Goal: Information Seeking & Learning: Check status

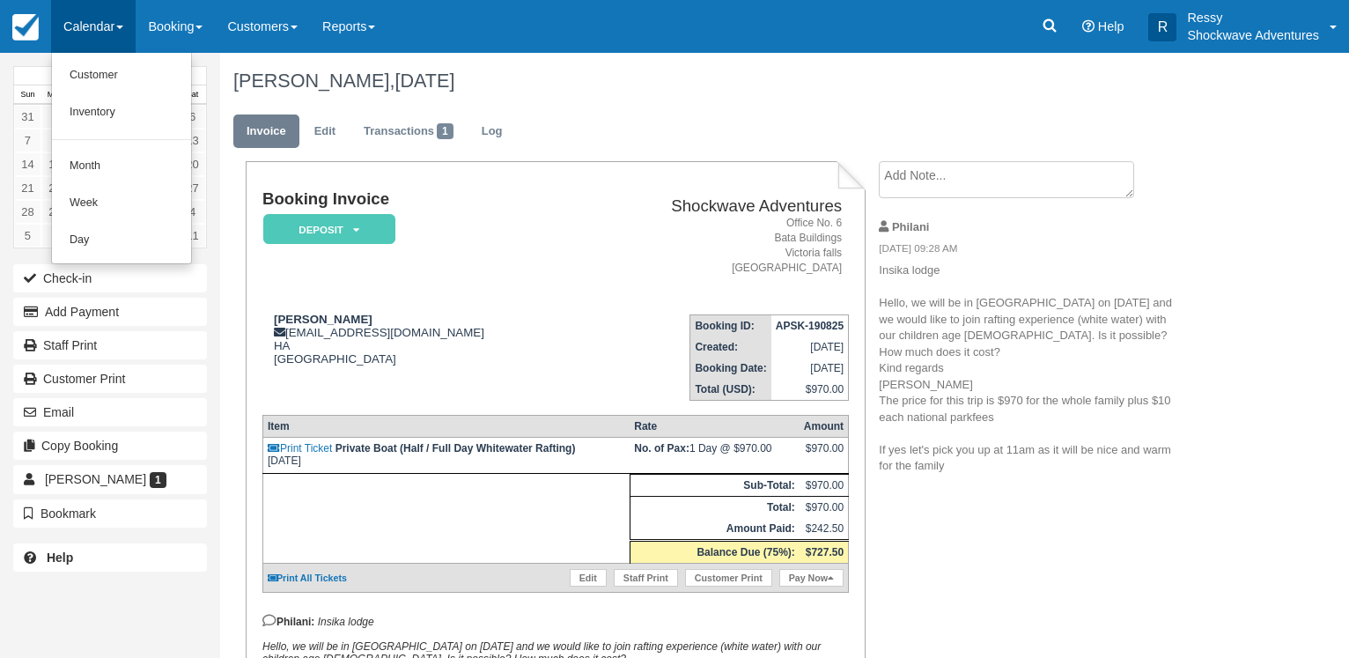
scroll to position [192, 0]
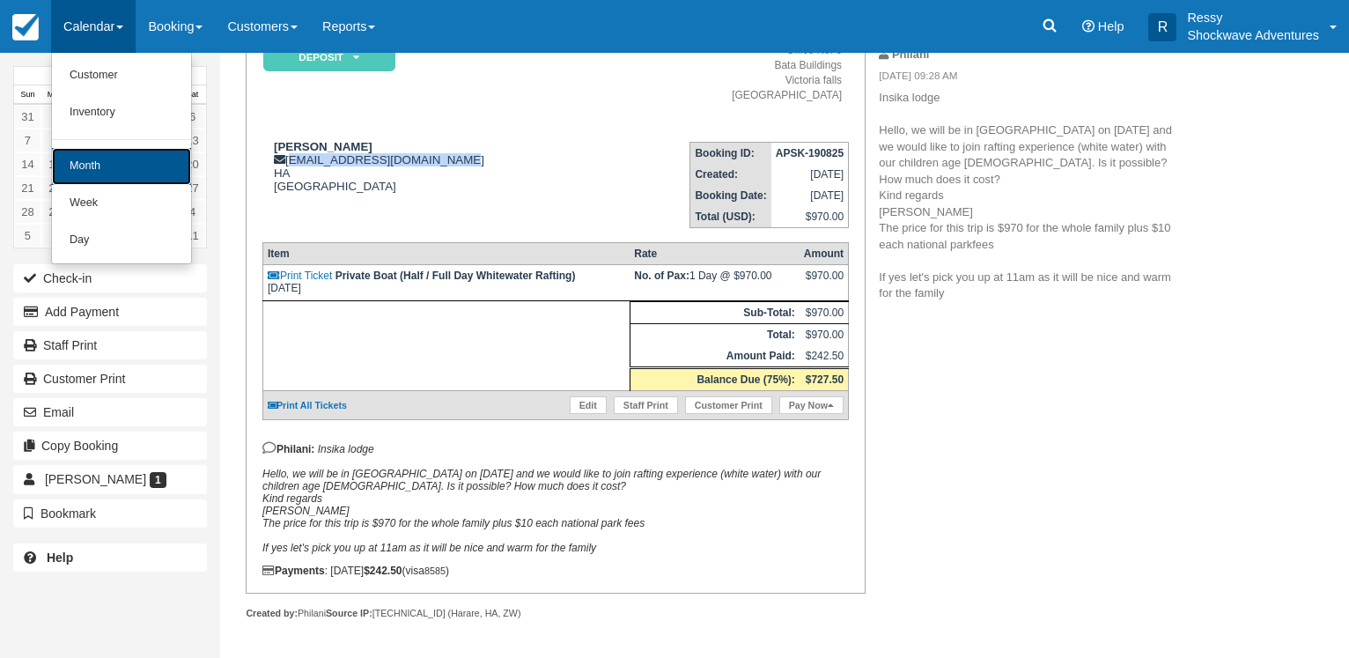
click at [157, 166] on link "Month" at bounding box center [121, 166] width 139 height 37
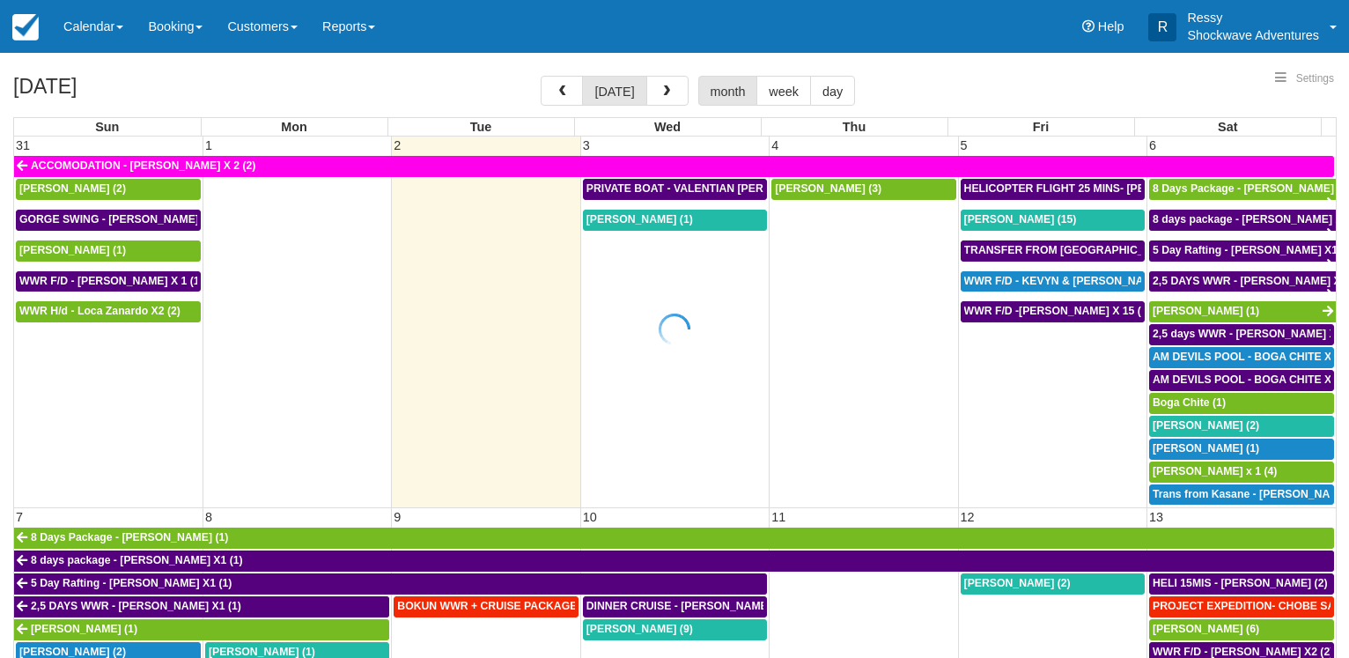
select select
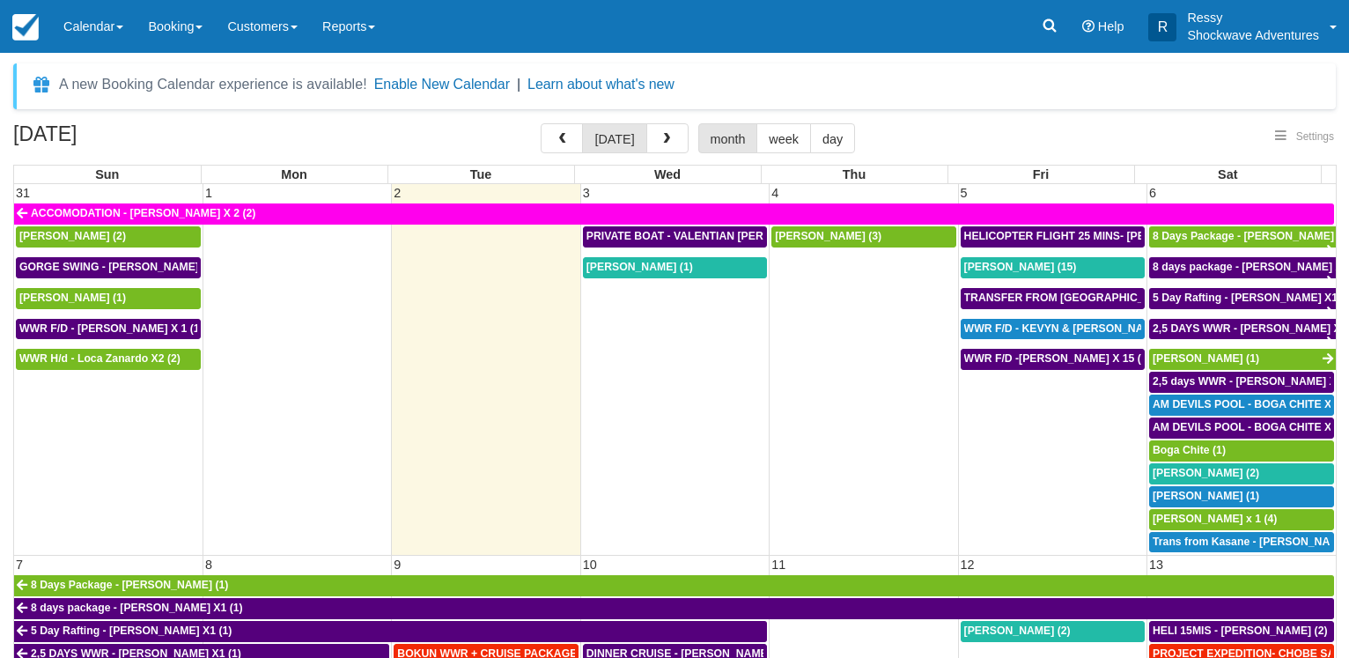
select select
click at [581, 130] on button "button" at bounding box center [562, 138] width 42 height 30
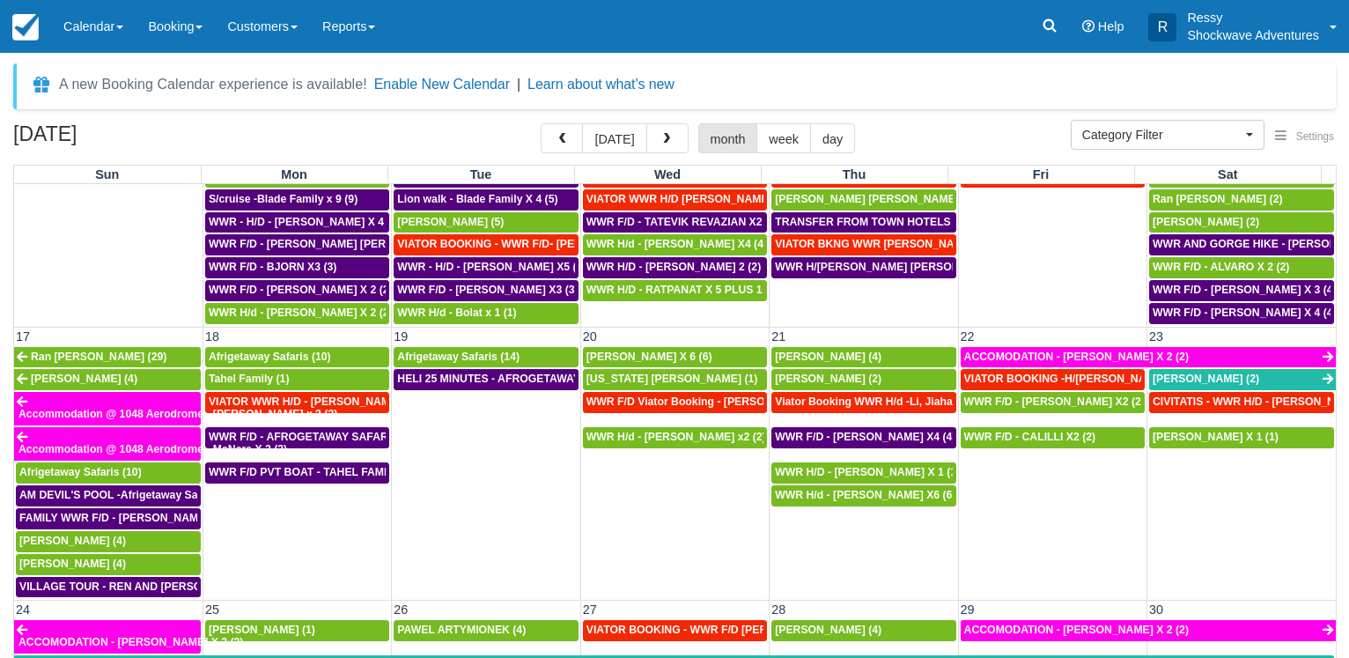
scroll to position [930, 0]
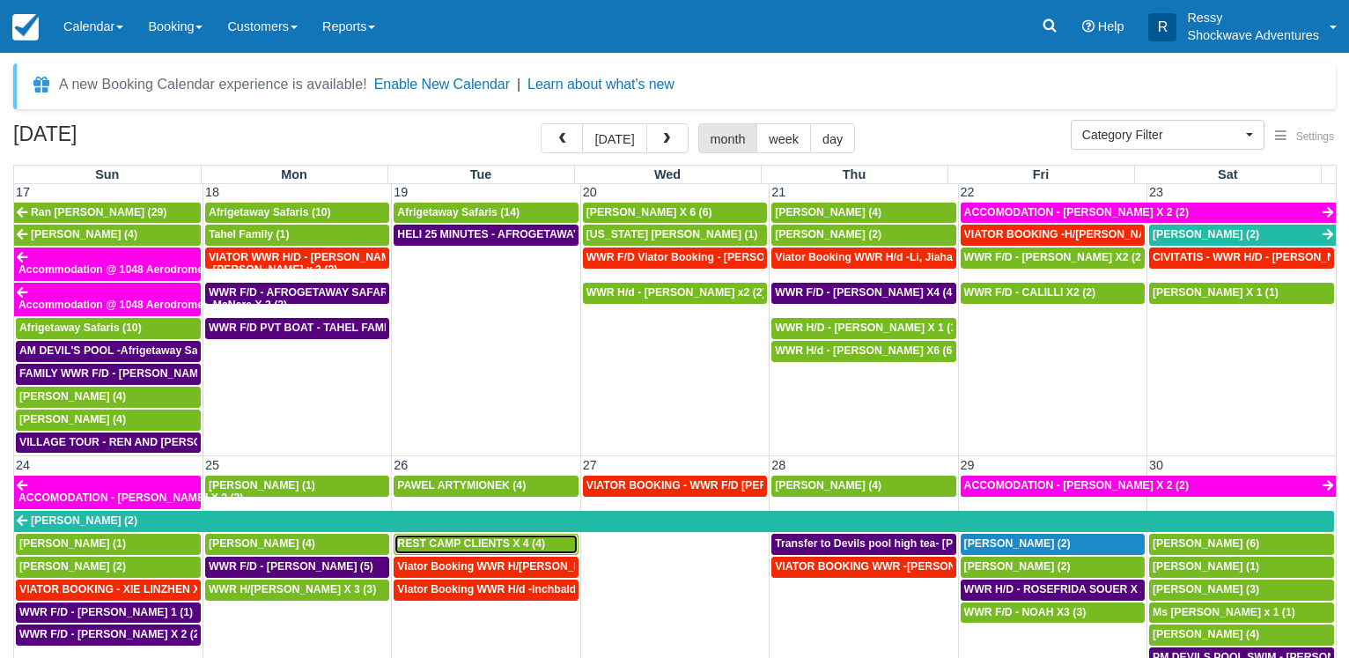
click at [507, 546] on span "REST CAMP CLIENTS X 4 (4)" at bounding box center [471, 543] width 148 height 12
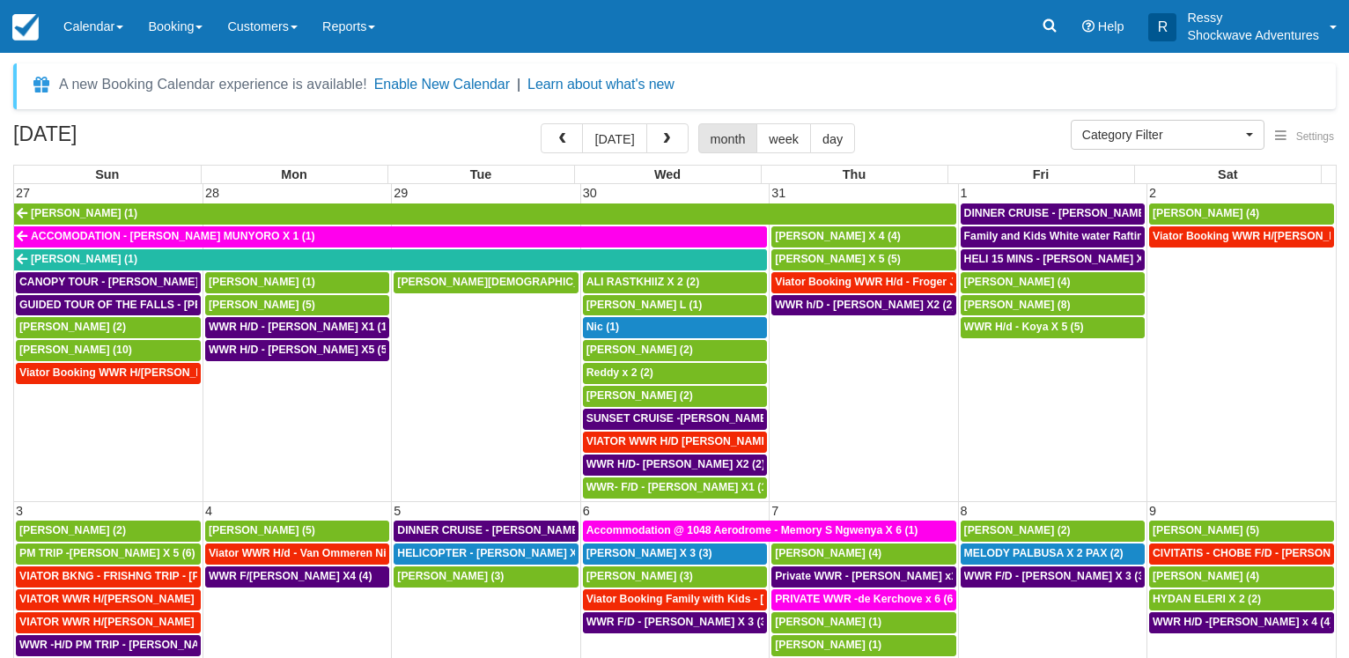
select select
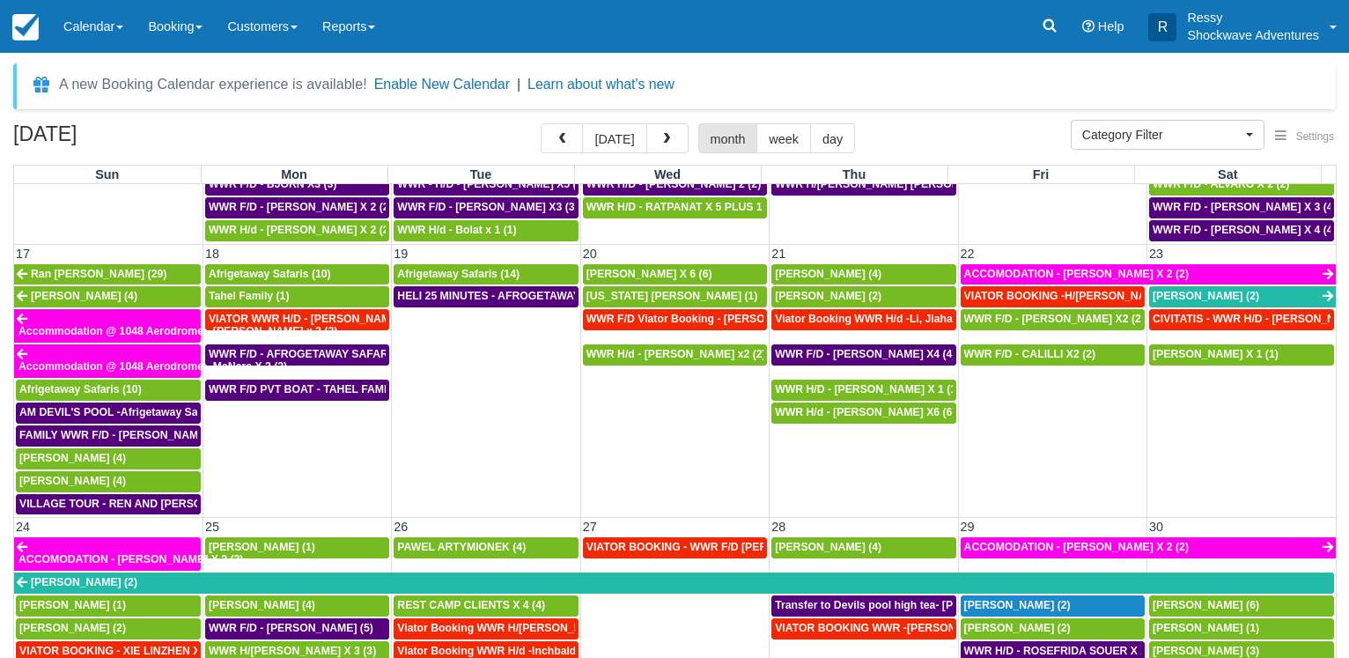
scroll to position [1014, 0]
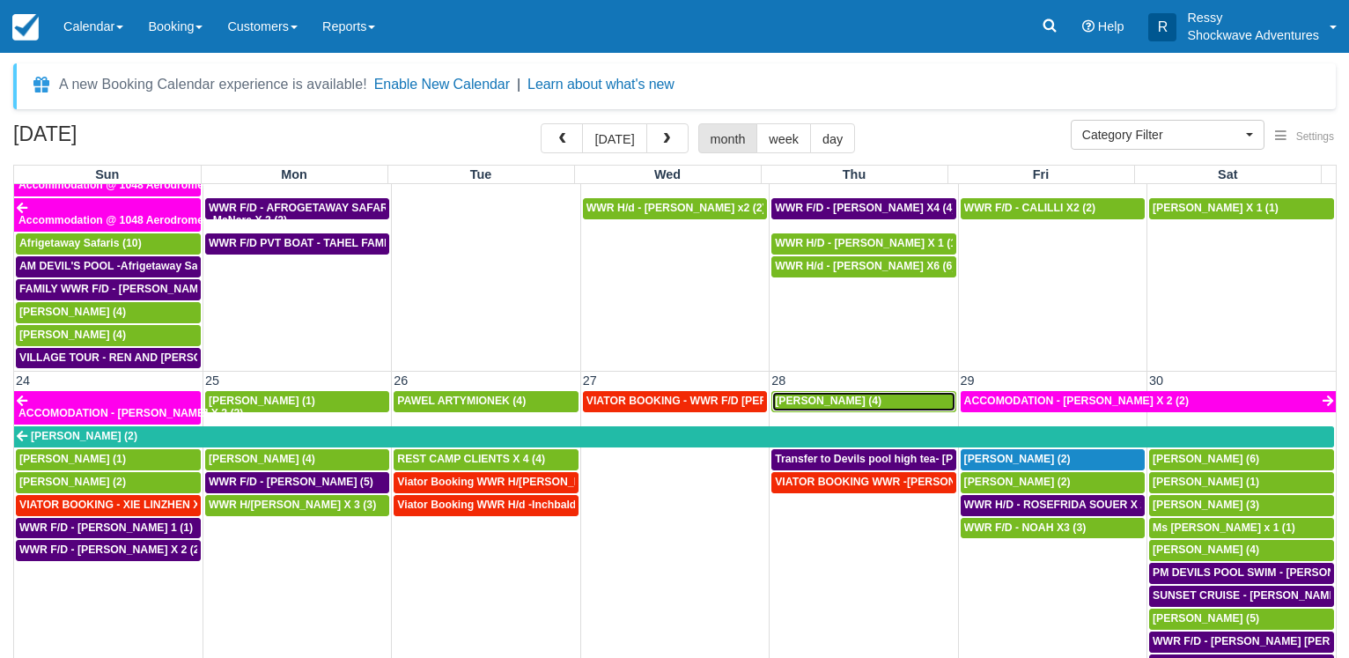
click at [839, 402] on span "[PERSON_NAME] (4)" at bounding box center [828, 400] width 107 height 12
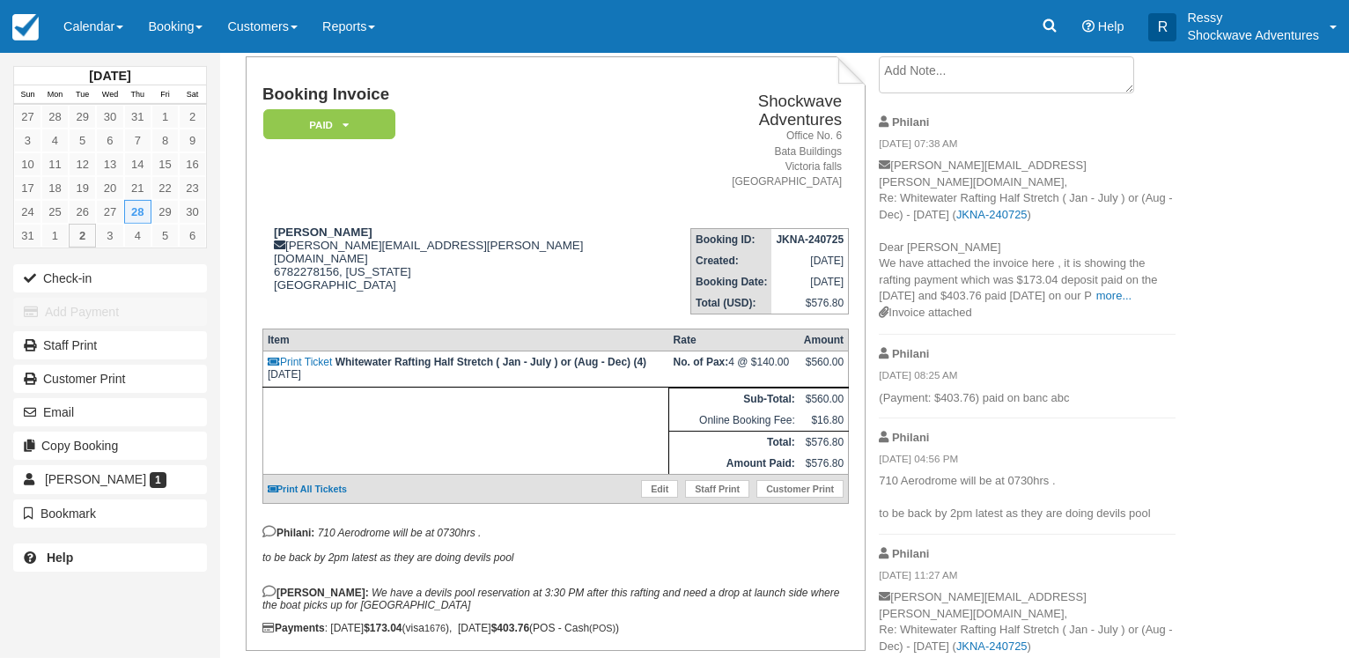
scroll to position [23, 0]
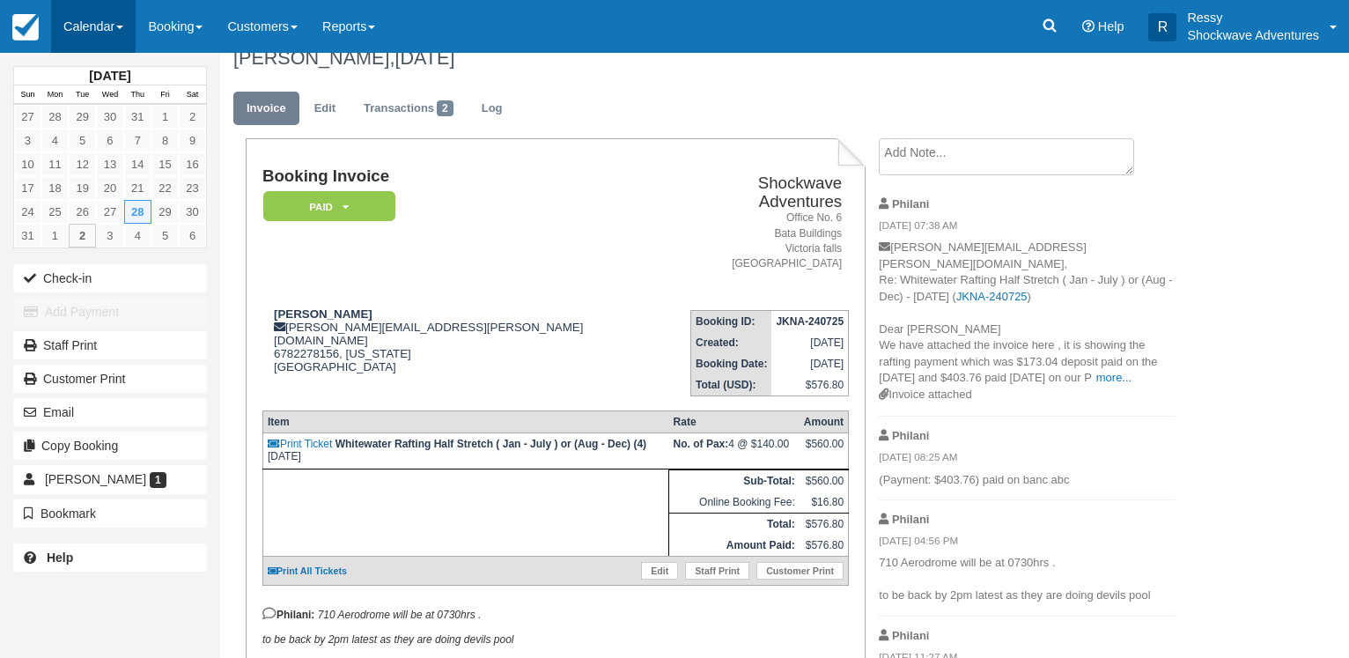
click at [107, 18] on link "Calendar" at bounding box center [93, 26] width 85 height 53
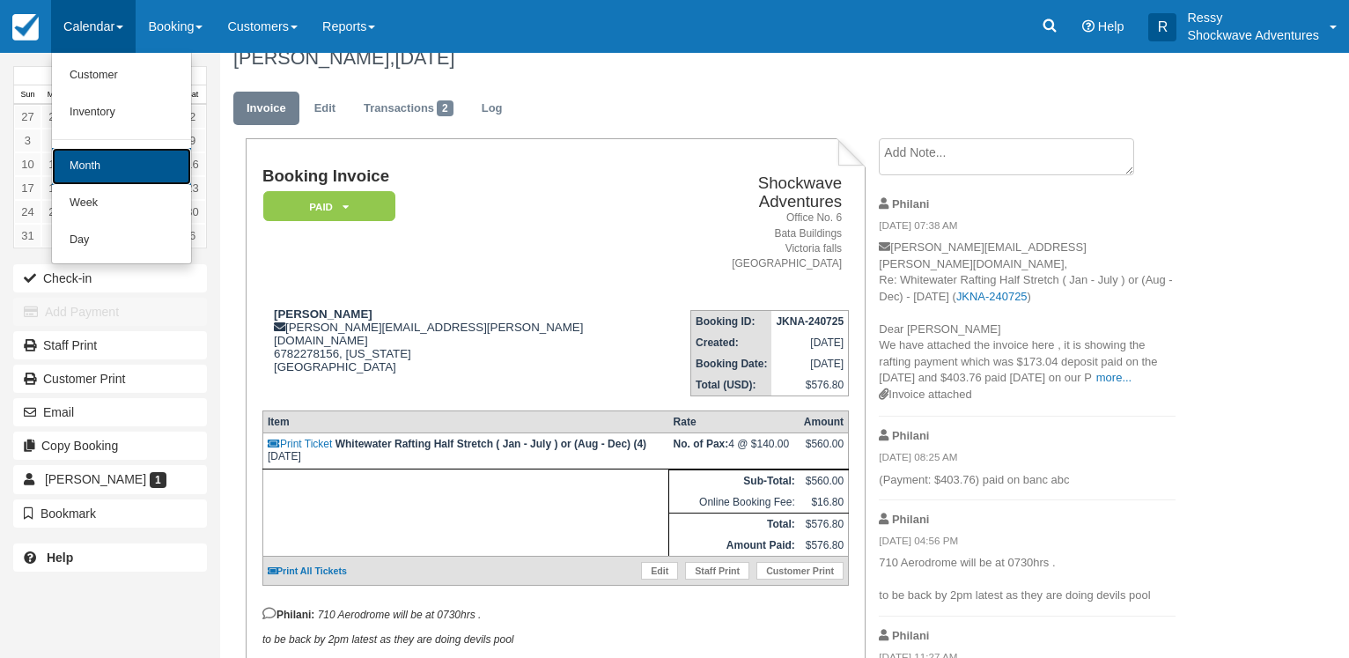
click at [102, 166] on link "Month" at bounding box center [121, 166] width 139 height 37
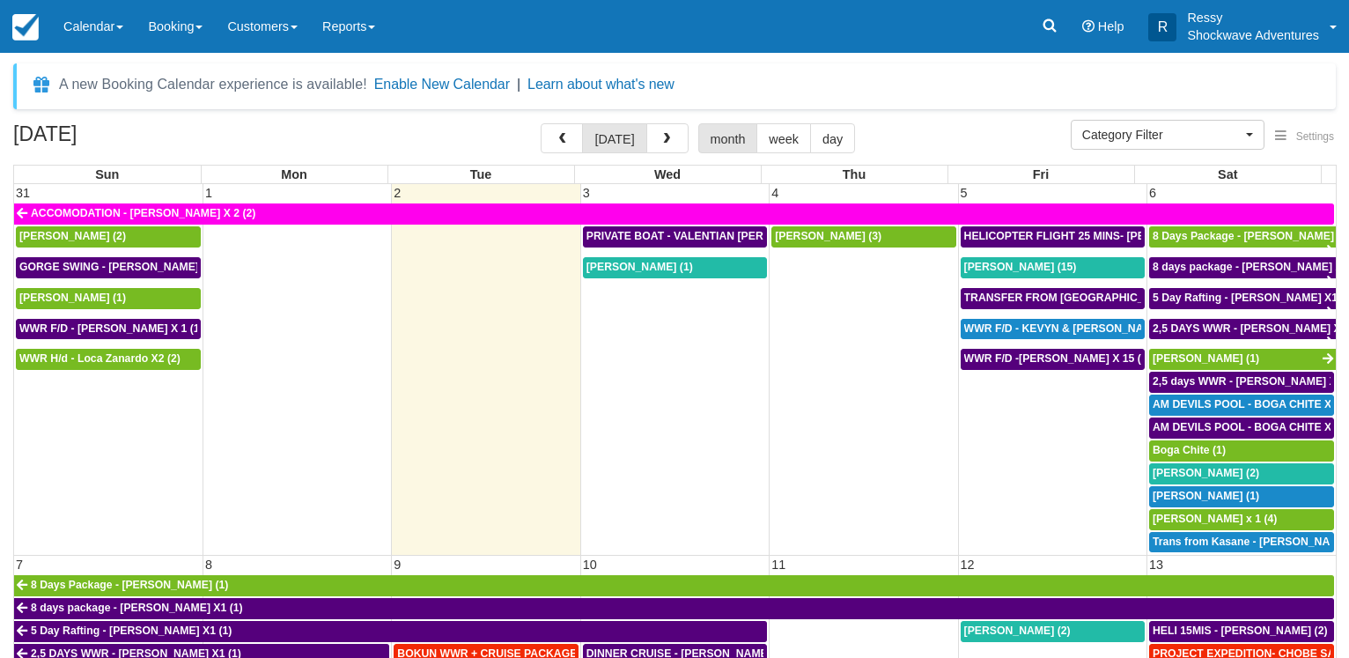
select select
click at [570, 147] on button "button" at bounding box center [562, 138] width 42 height 30
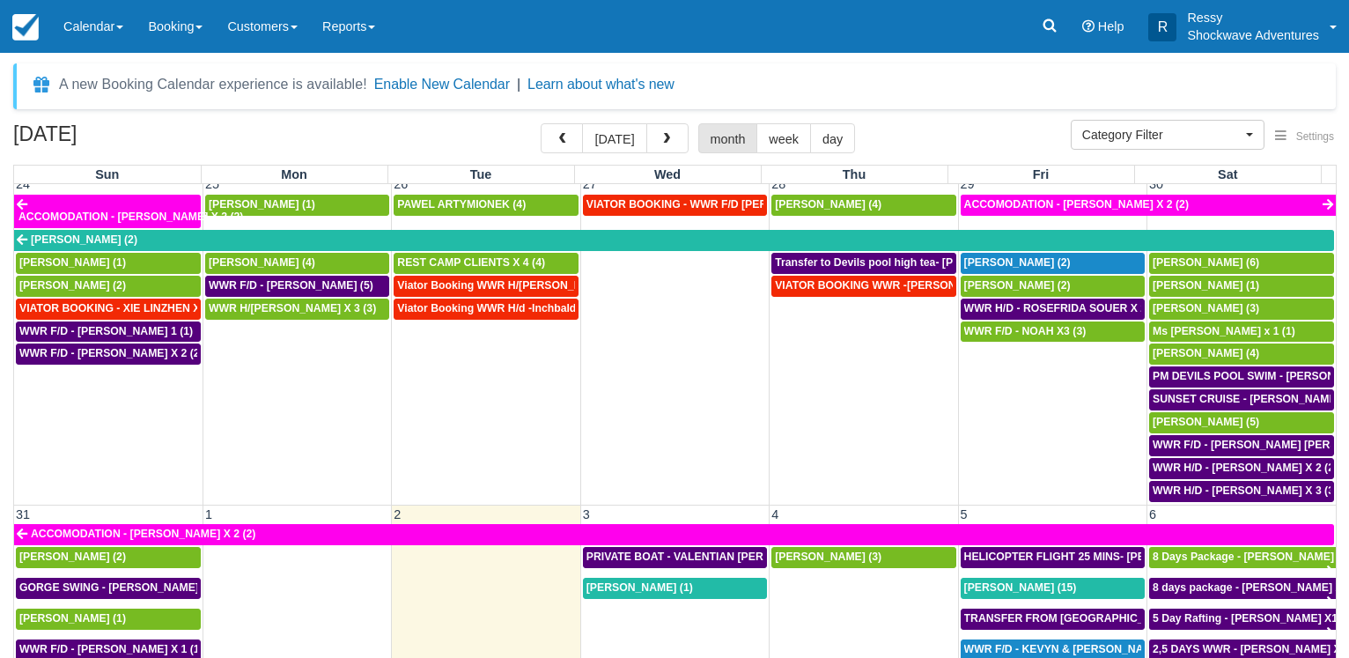
scroll to position [1099, 0]
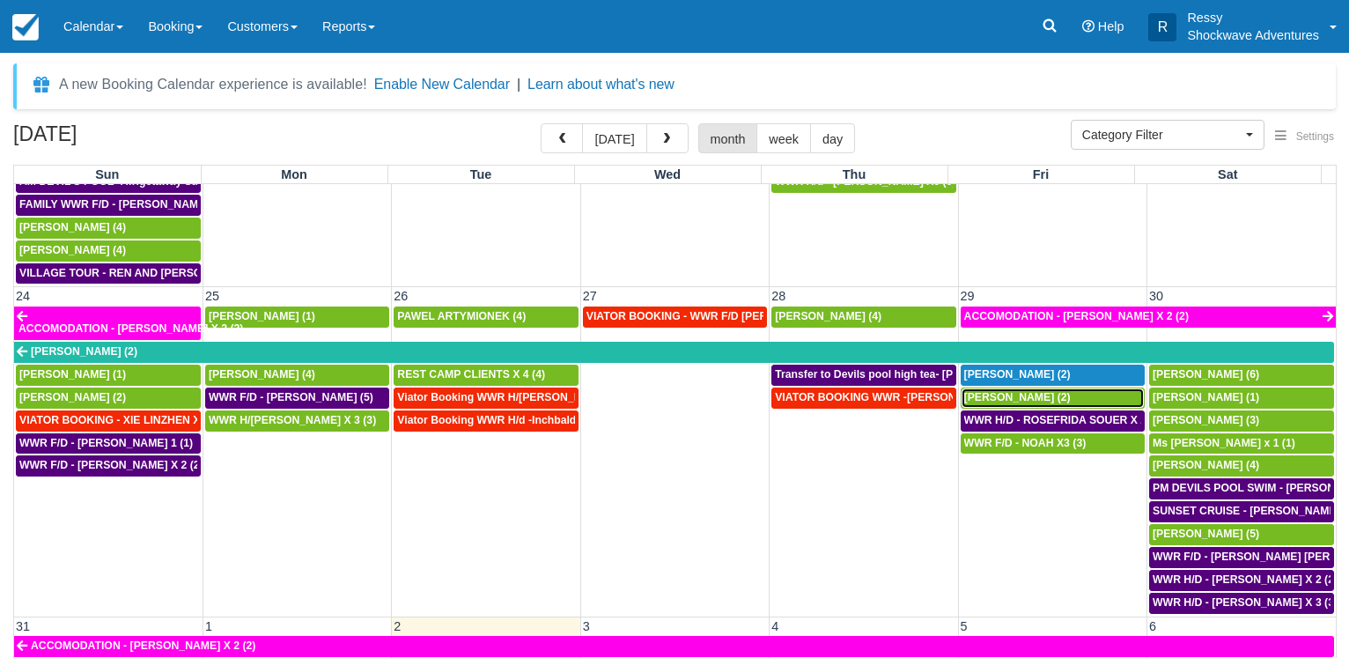
click at [1004, 398] on span "Rosefrida Soeur (2)" at bounding box center [1017, 397] width 107 height 12
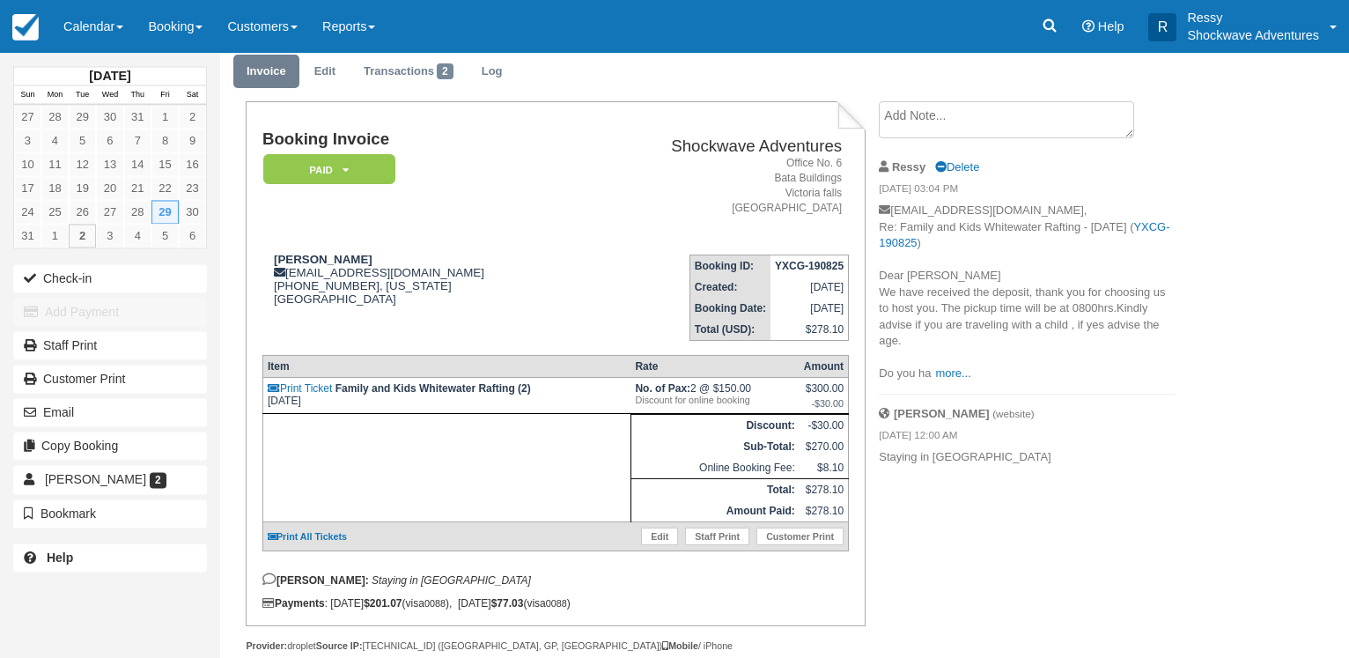
scroll to position [106, 0]
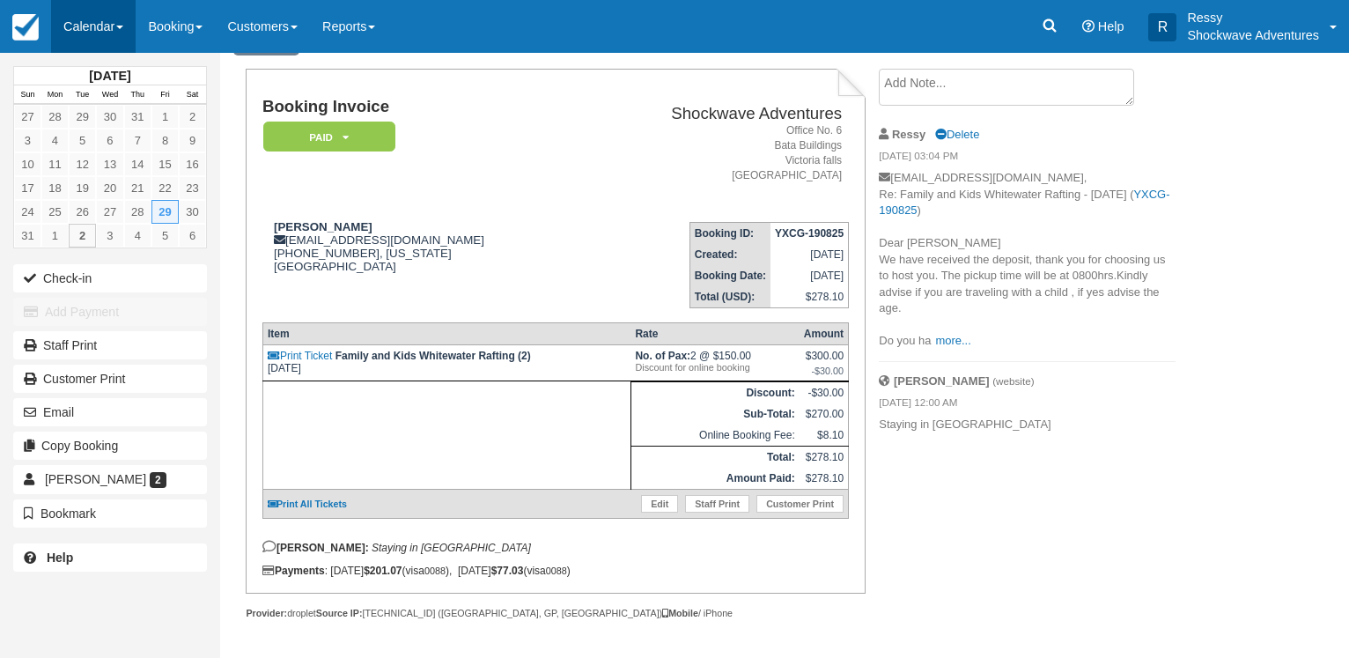
click at [85, 22] on link "Calendar" at bounding box center [93, 26] width 85 height 53
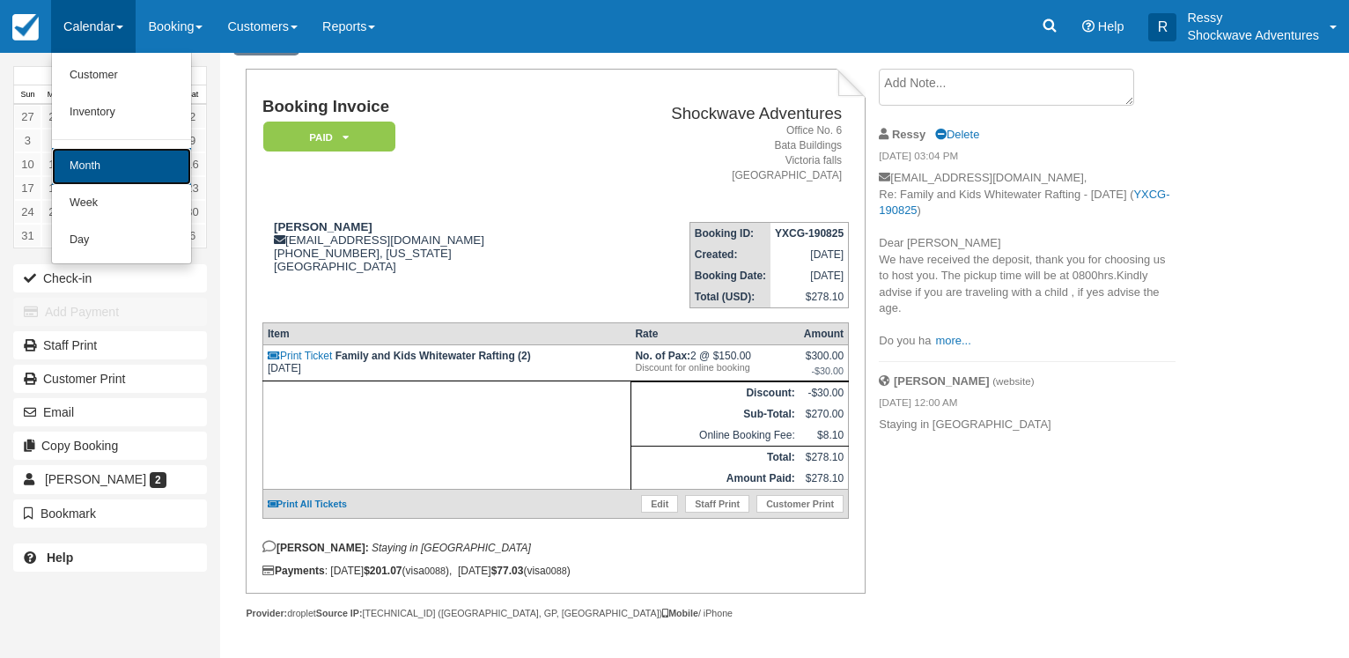
click at [93, 167] on link "Month" at bounding box center [121, 166] width 139 height 37
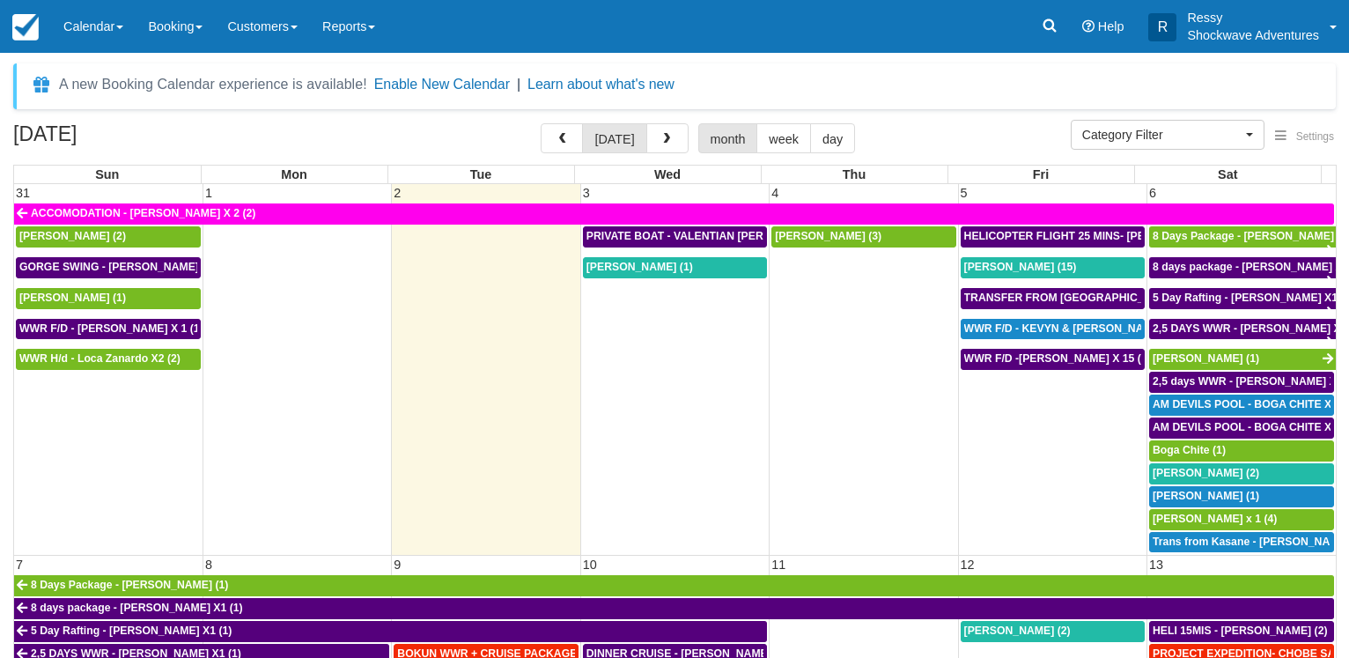
select select
click at [564, 140] on button "button" at bounding box center [562, 138] width 42 height 30
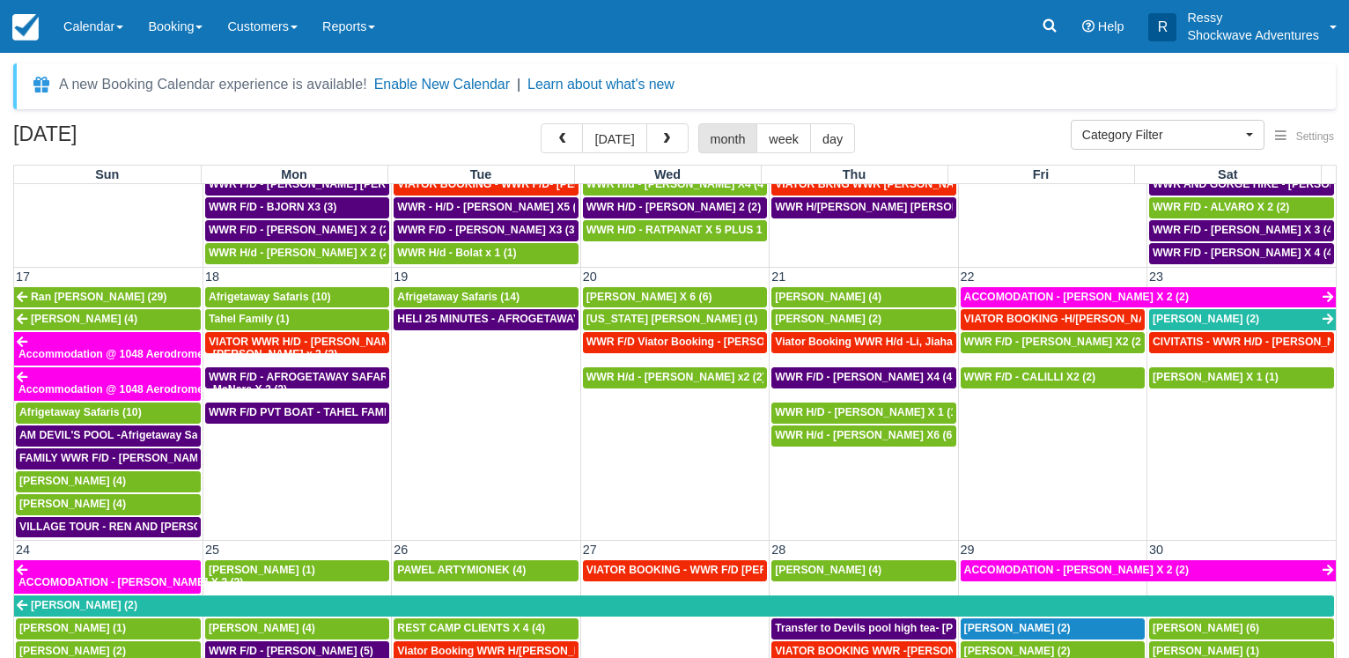
scroll to position [1183, 0]
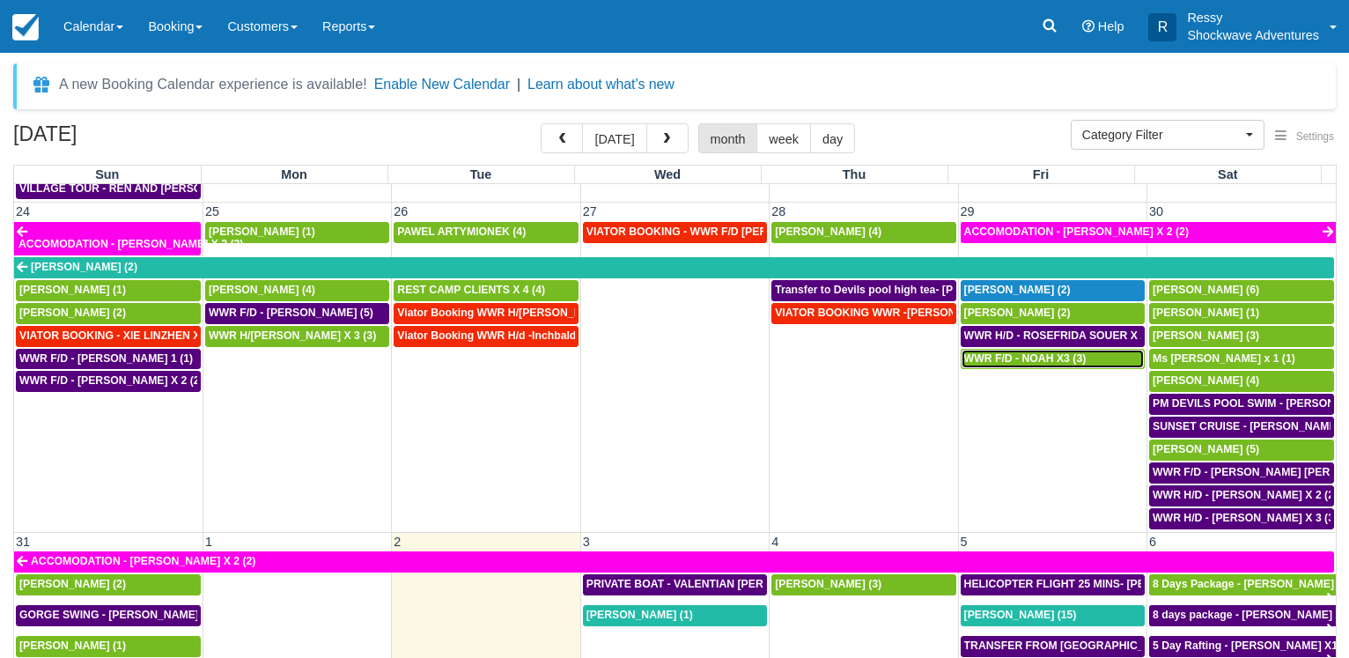
click at [1048, 359] on span "WWR F/D - NOAH X3 (3)" at bounding box center [1025, 358] width 122 height 12
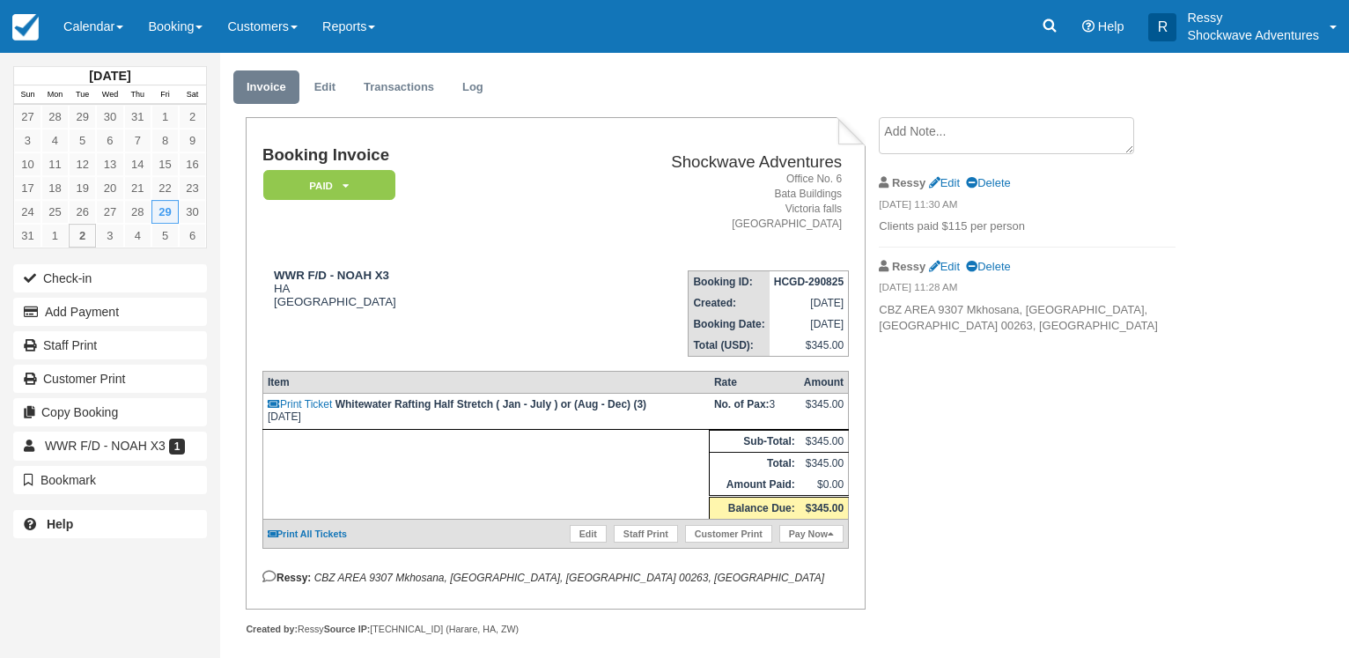
scroll to position [70, 0]
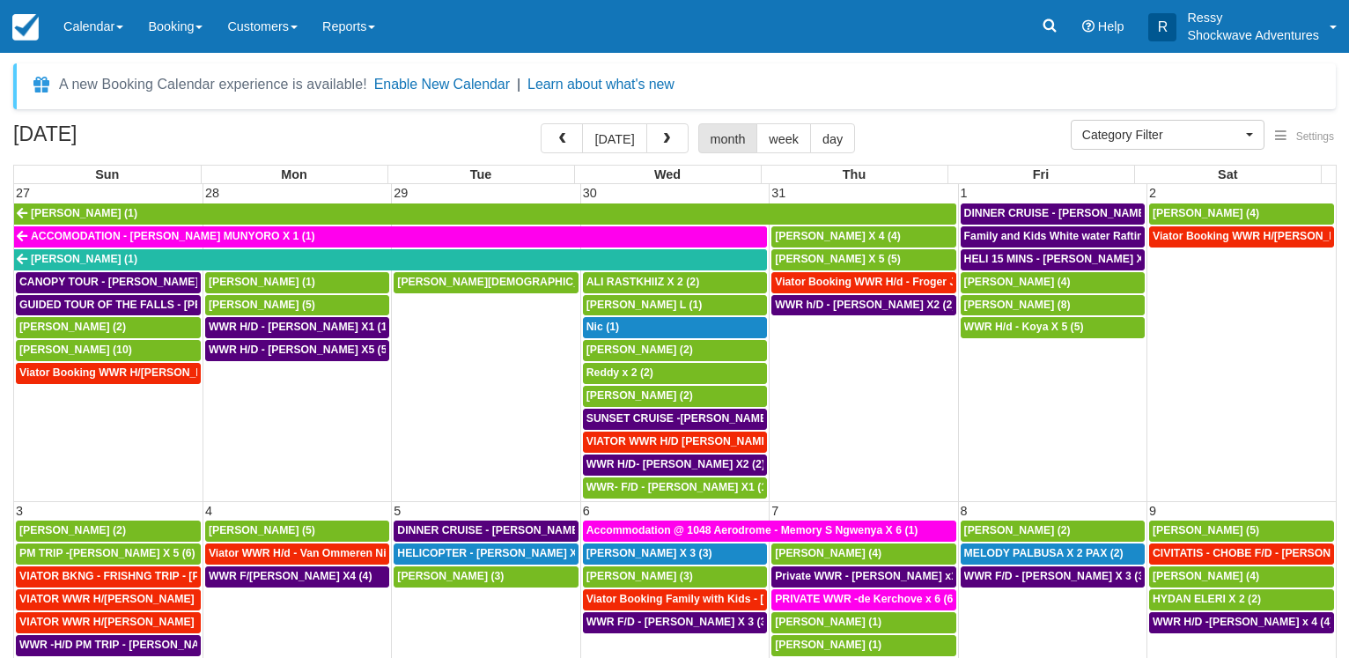
select select
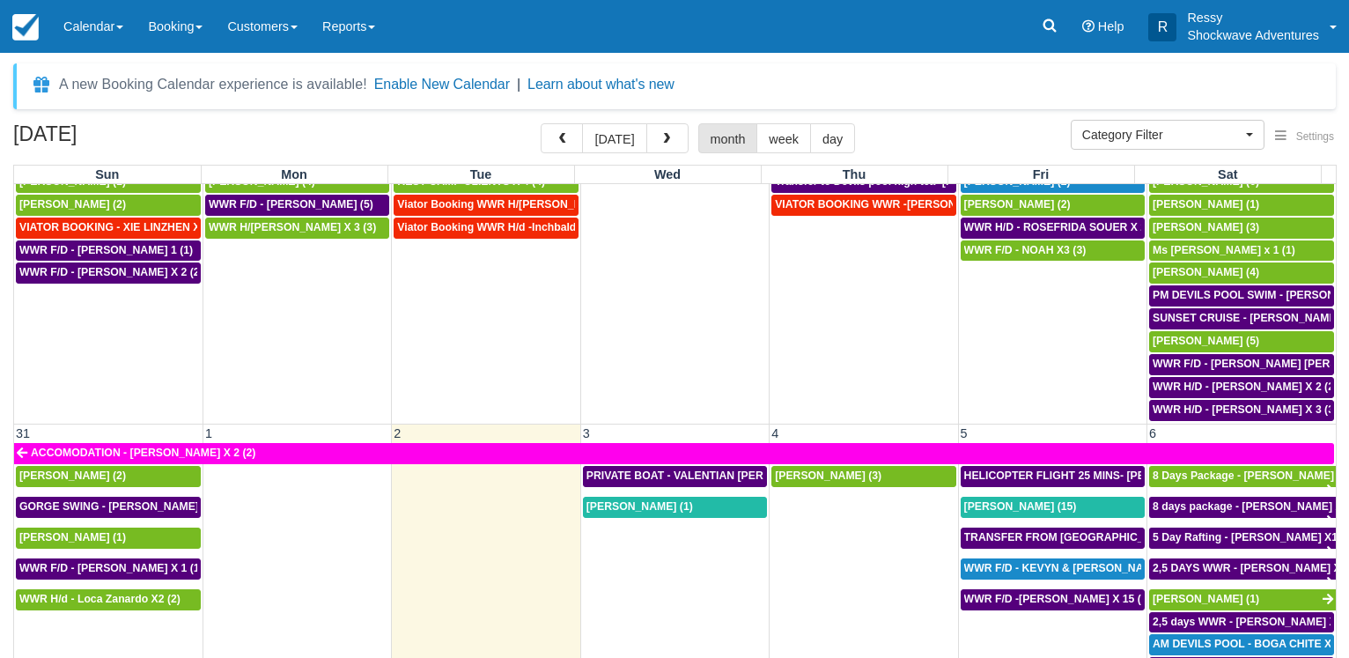
scroll to position [1038, 0]
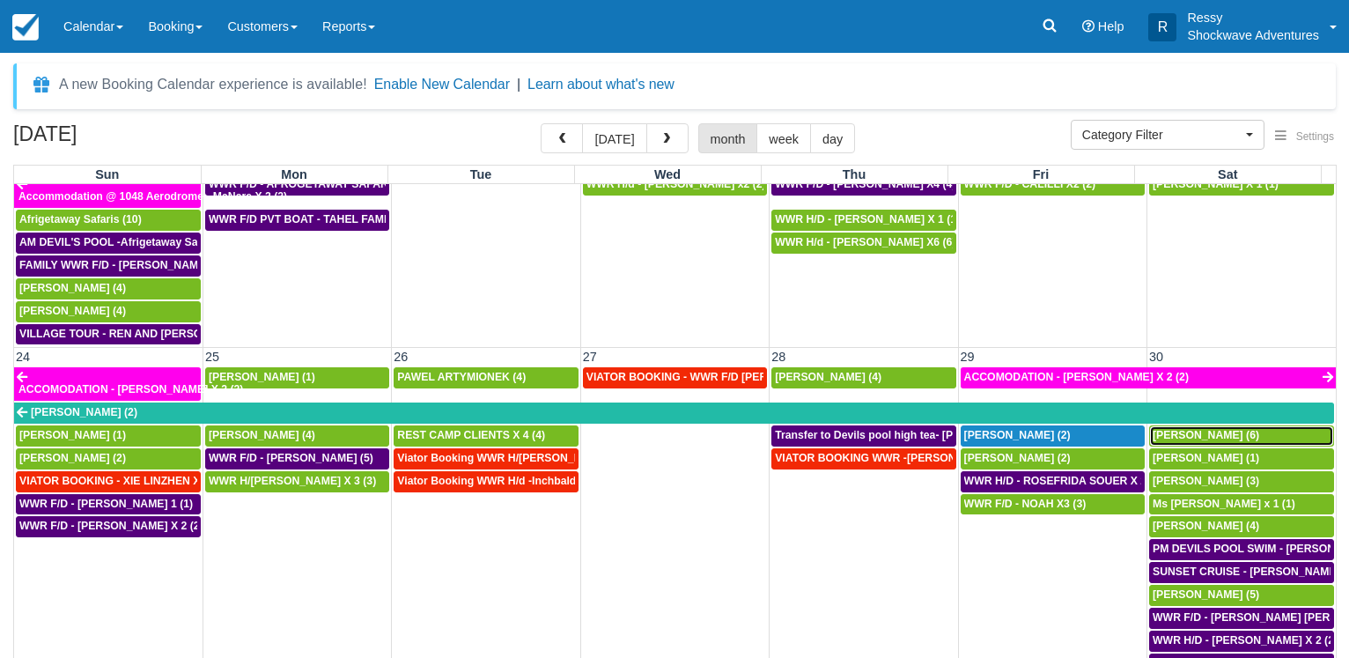
click at [1184, 438] on span "Brad Sheer (6)" at bounding box center [1205, 435] width 107 height 12
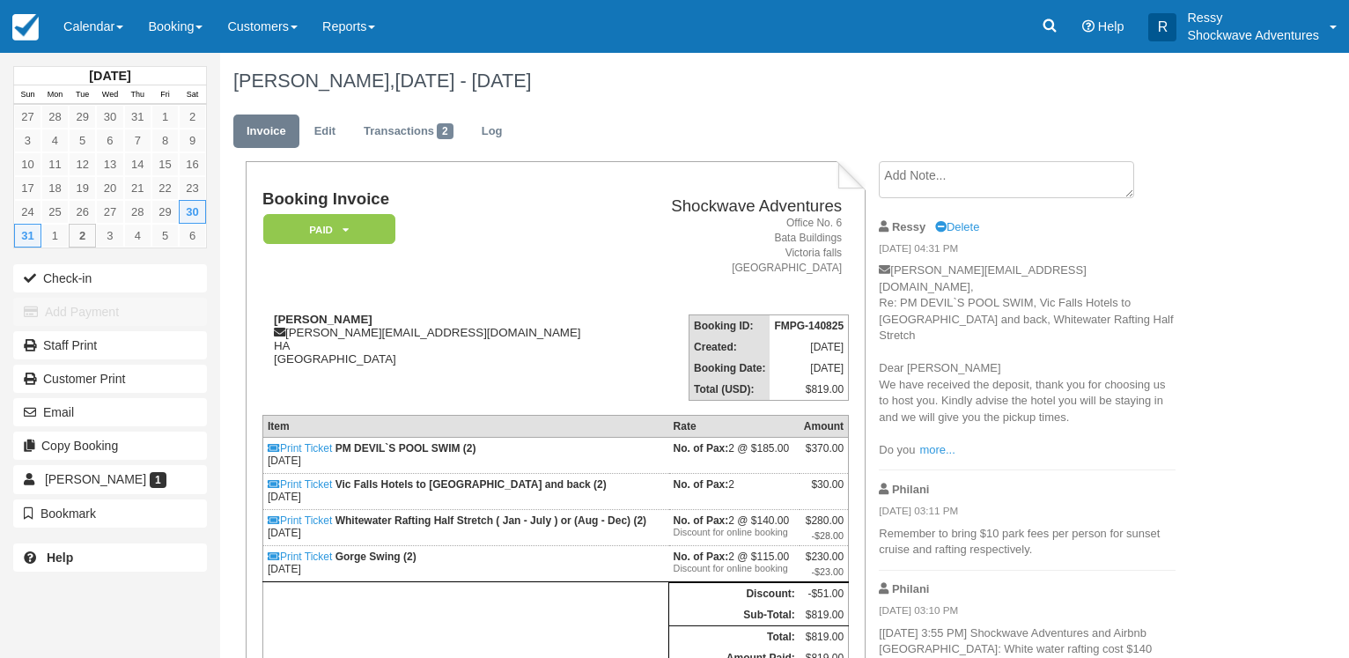
scroll to position [192, 0]
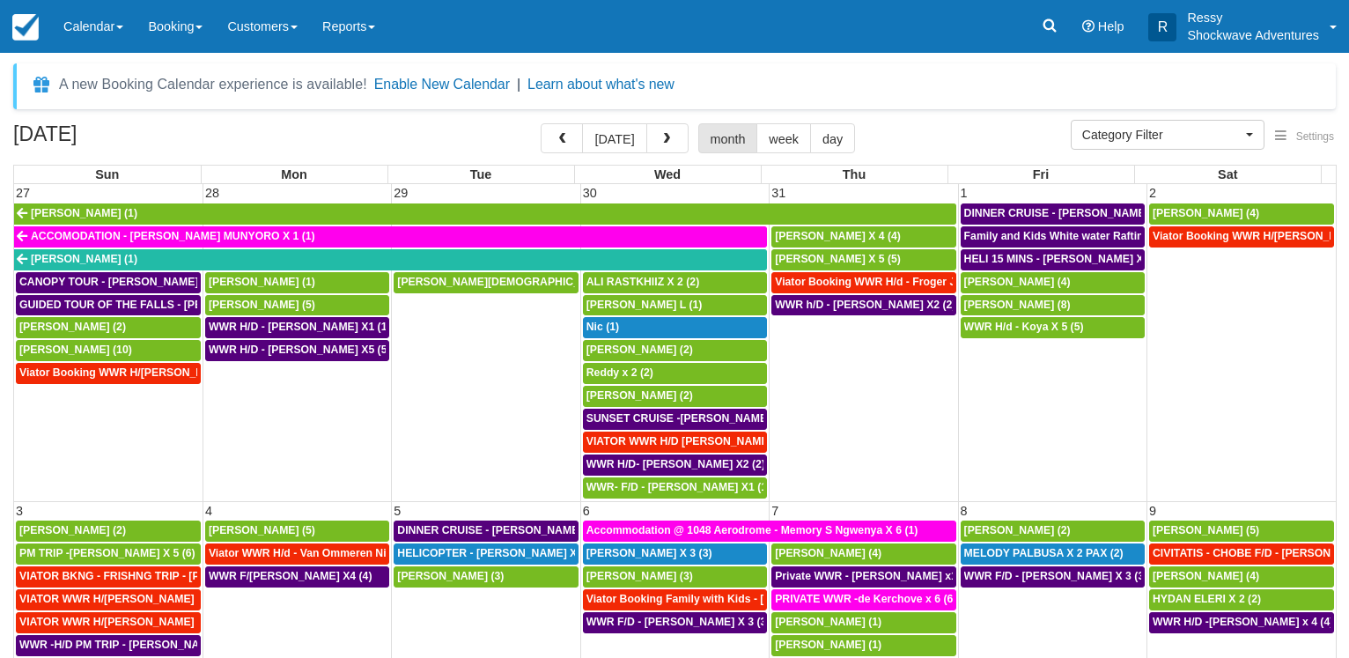
select select
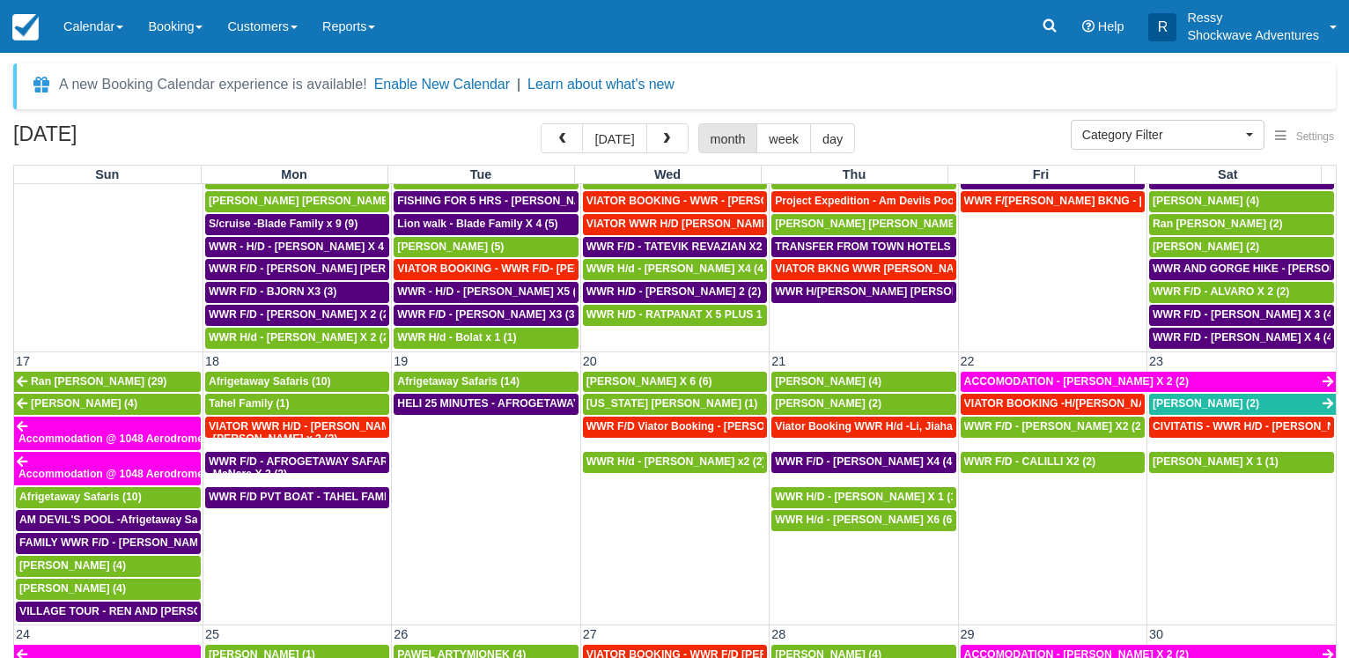
scroll to position [1099, 0]
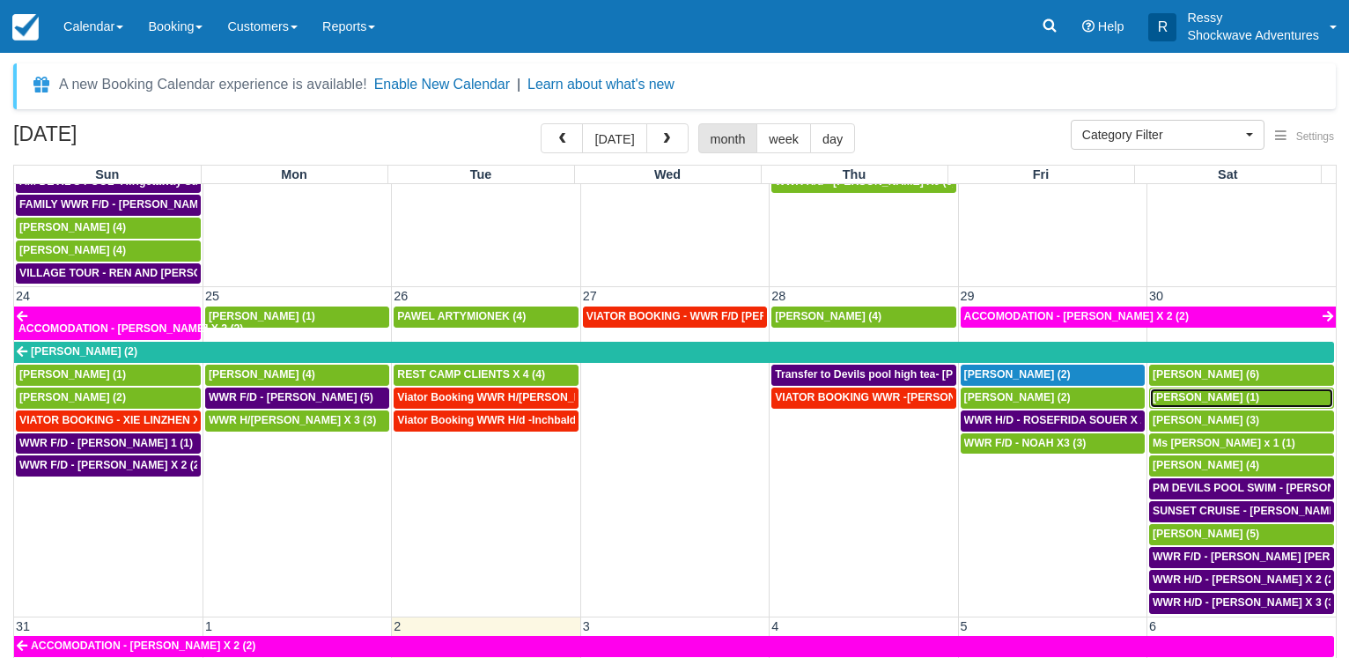
click at [1188, 394] on span "Mary Beth Onkka (1)" at bounding box center [1205, 397] width 107 height 12
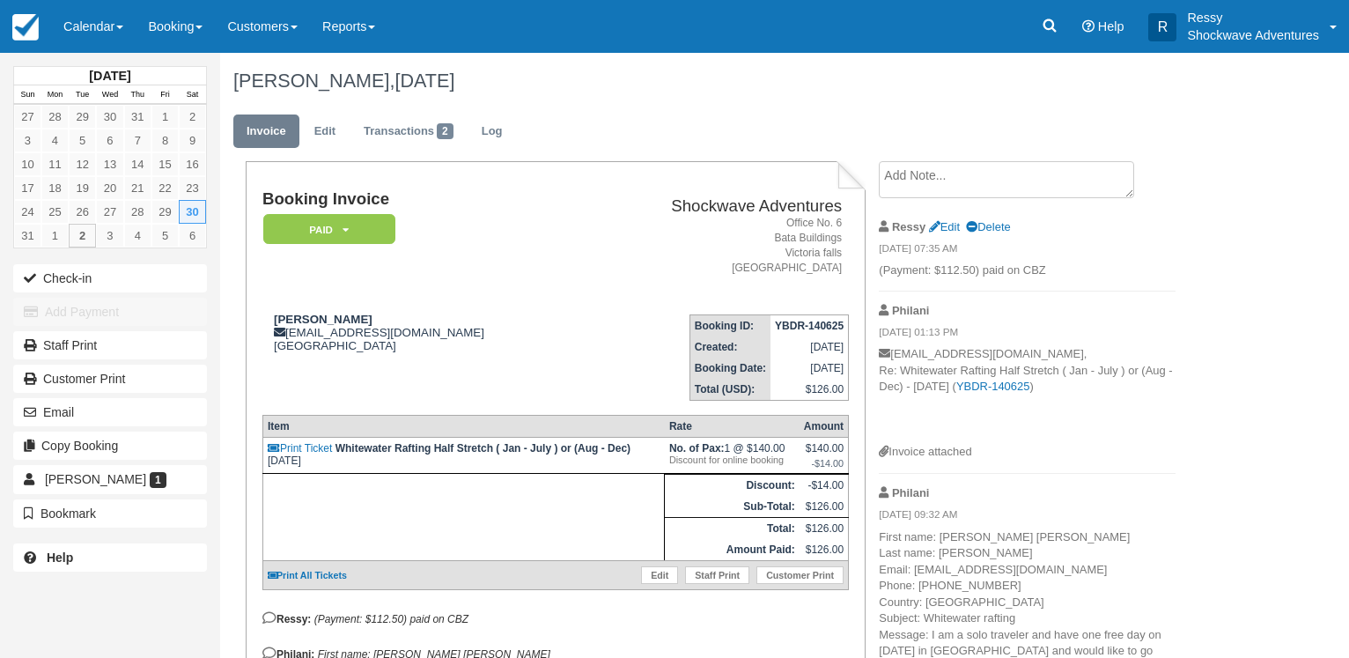
drag, startPoint x: 379, startPoint y: 316, endPoint x: 253, endPoint y: 314, distance: 125.9
click at [253, 314] on div "Booking Invoice Paid   Pending Reserved Deposit Waiting Cancelled NO LONGER COM…" at bounding box center [555, 473] width 619 height 625
copy strong "Mary Beth Onkka"
click at [408, 373] on td "Mary Beth Onkka mbo3496golf@gmail.com United States" at bounding box center [422, 350] width 320 height 100
drag, startPoint x: 286, startPoint y: 330, endPoint x: 427, endPoint y: 331, distance: 140.9
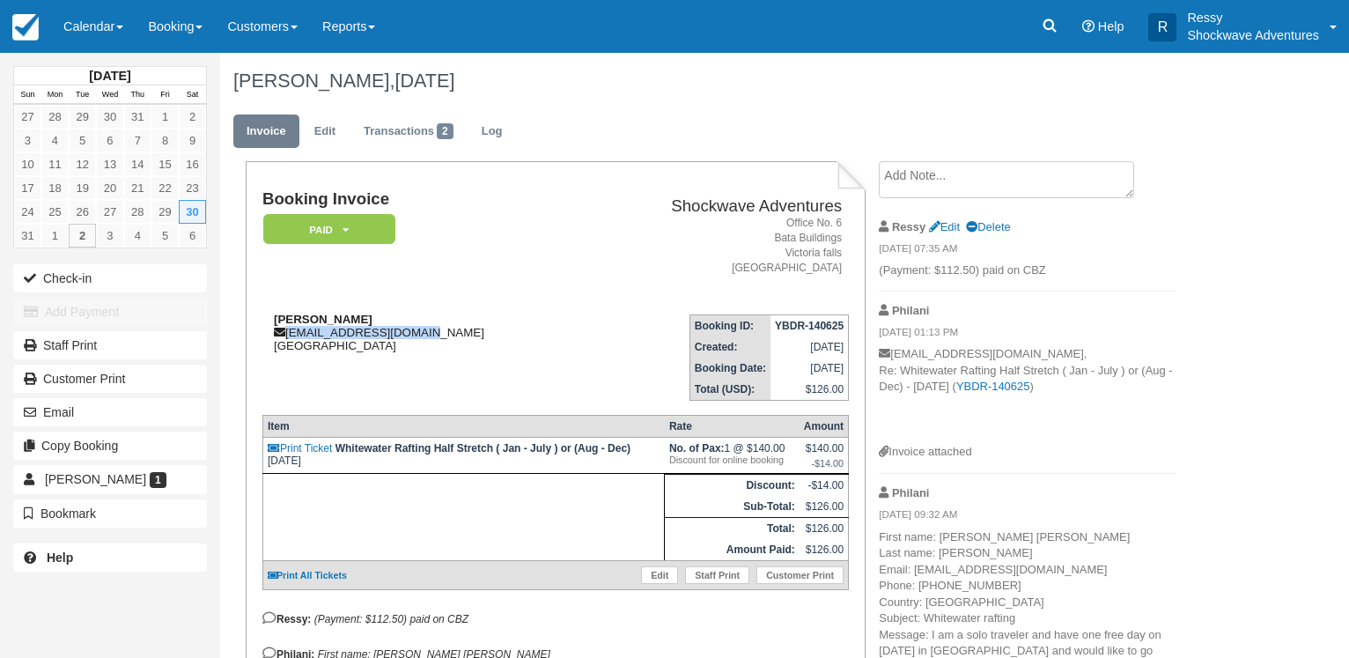
click at [427, 331] on div "Mary Beth Onkka mbo3496golf@gmail.com United States" at bounding box center [422, 333] width 320 height 40
copy div "mbo3496golf@gmail.com"
click at [116, 28] on link "Calendar" at bounding box center [93, 26] width 85 height 53
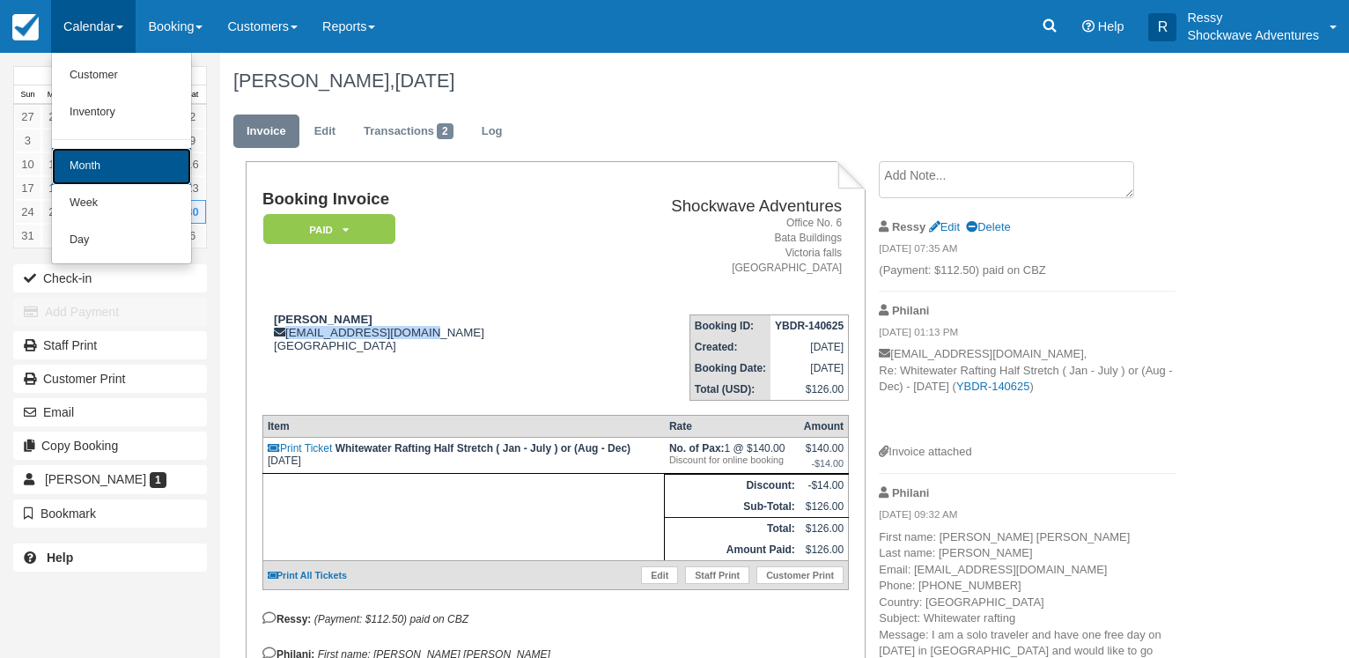
click at [107, 176] on link "Month" at bounding box center [121, 166] width 139 height 37
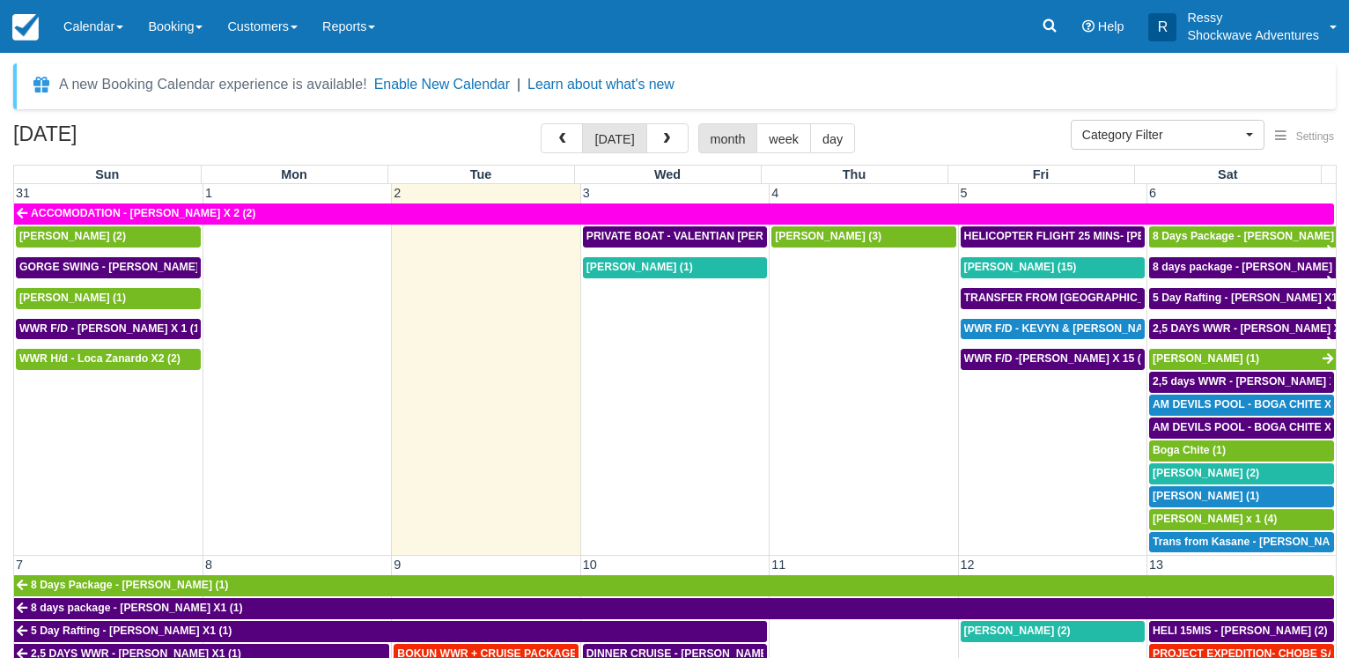
select select
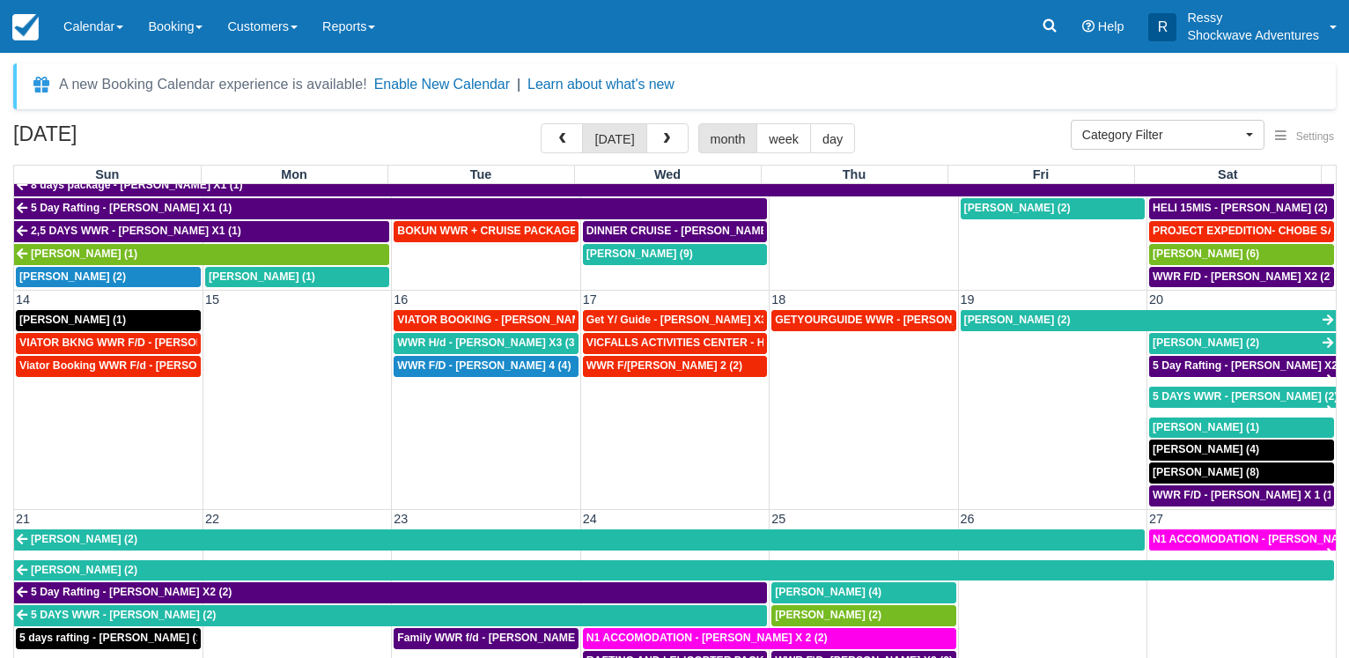
scroll to position [560, 0]
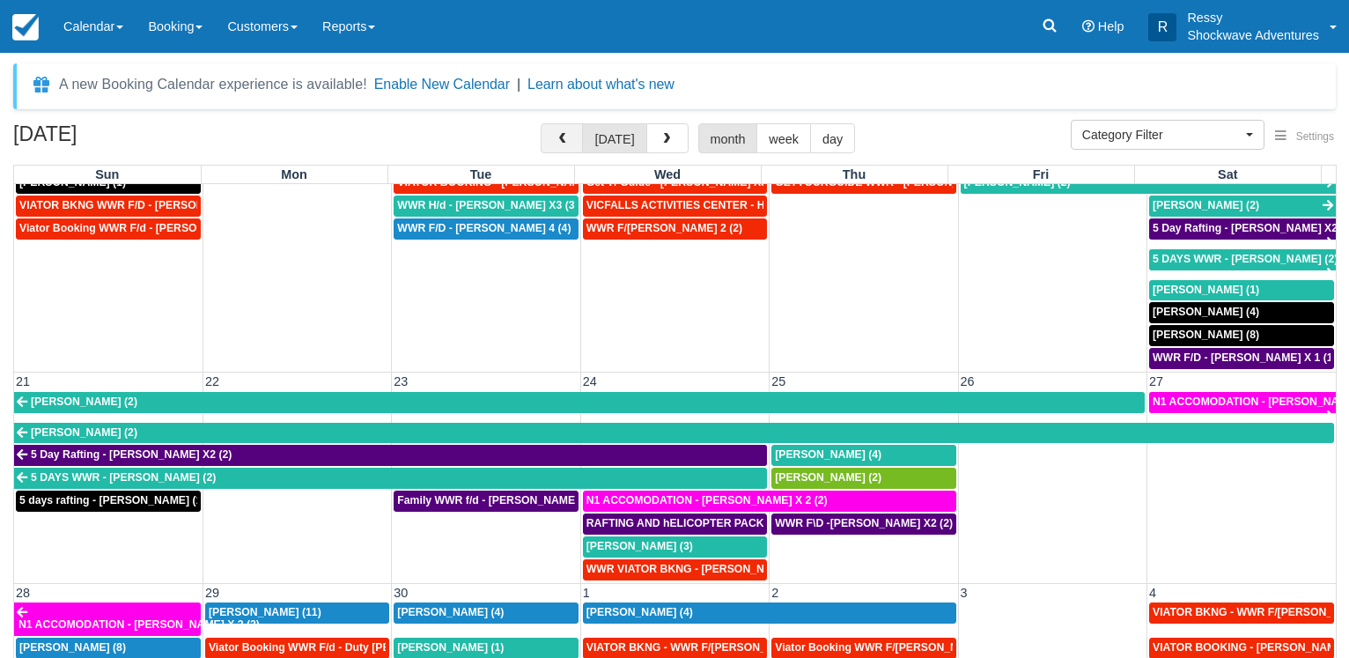
click at [568, 144] on span "button" at bounding box center [562, 139] width 12 height 12
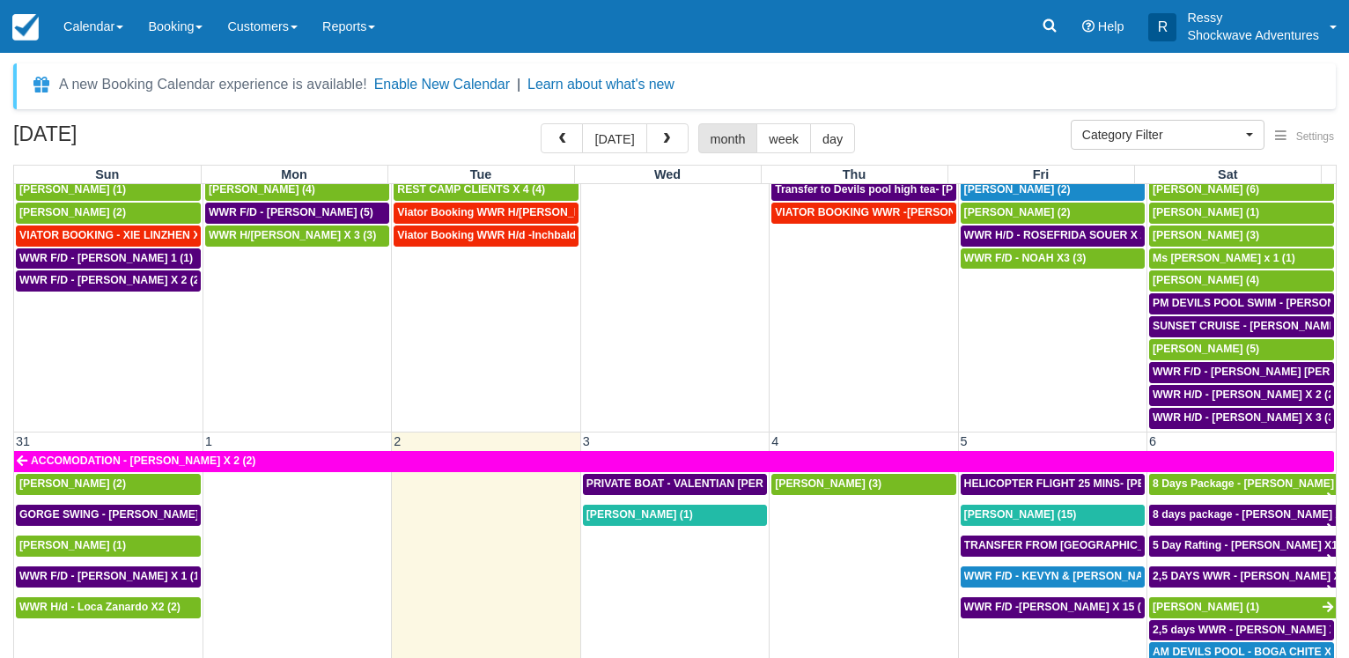
scroll to position [1292, 0]
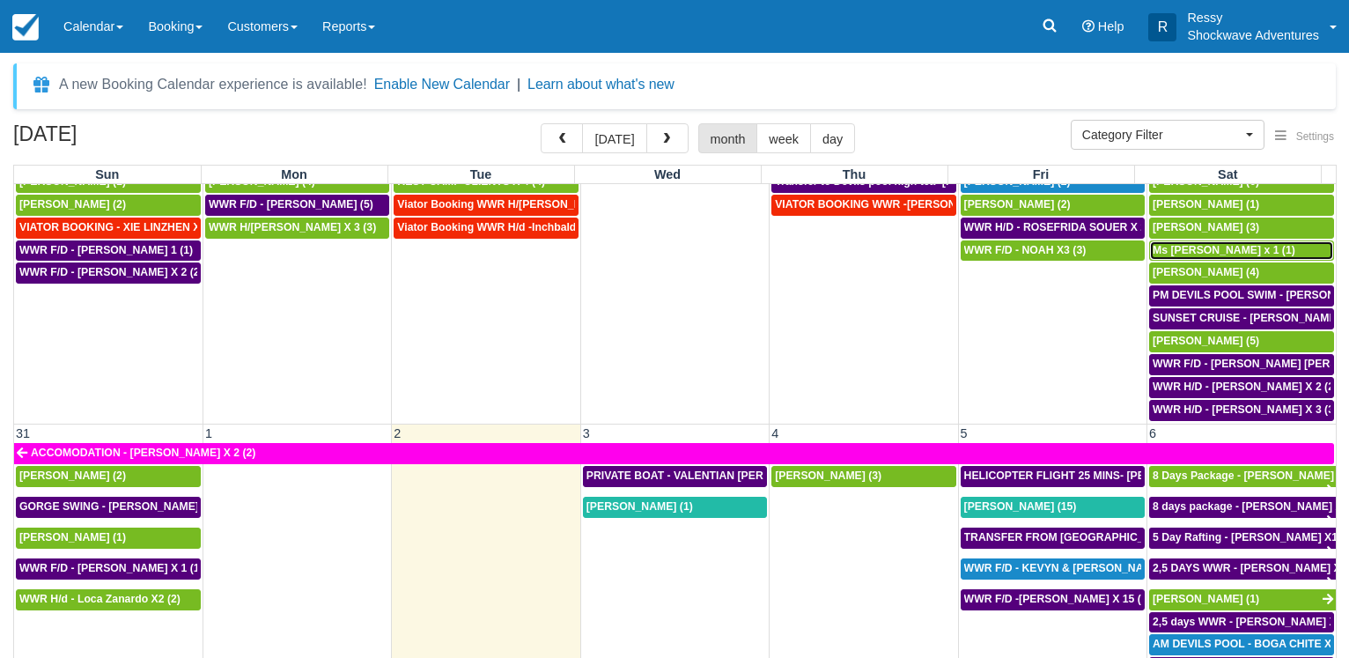
click at [1254, 250] on div "Ms Wang Ying x 1 (1)" at bounding box center [1241, 251] width 178 height 14
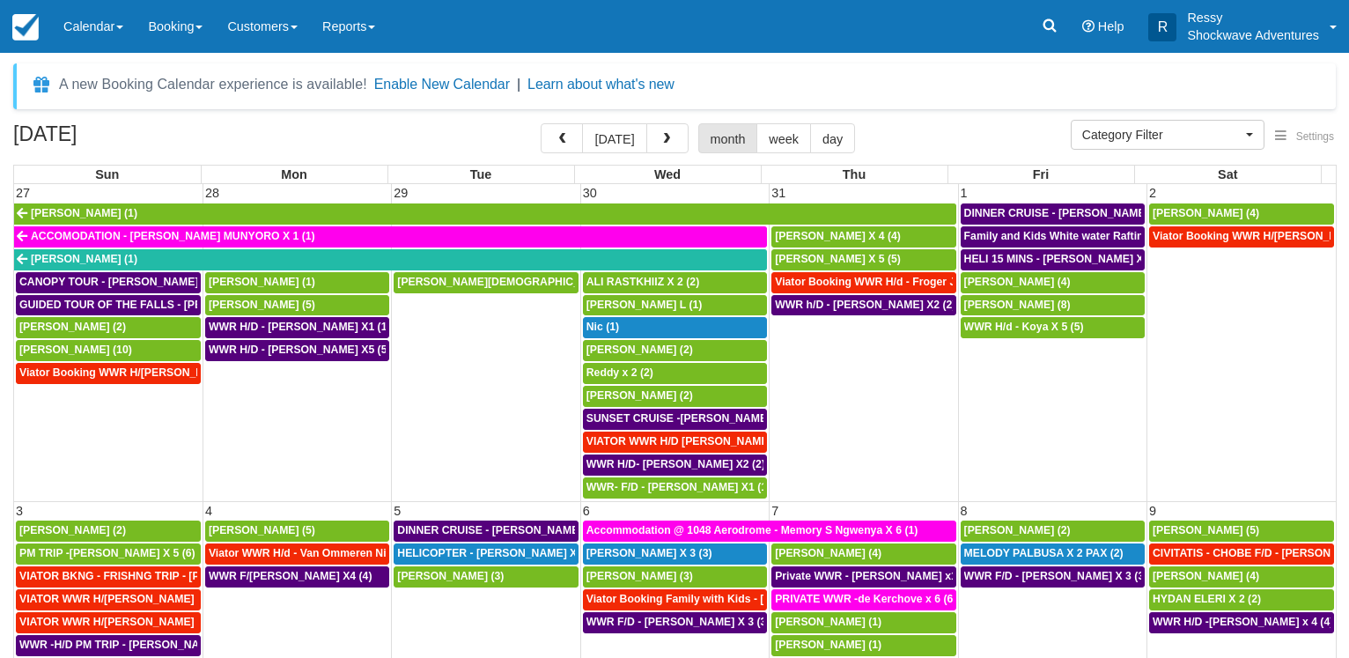
select select
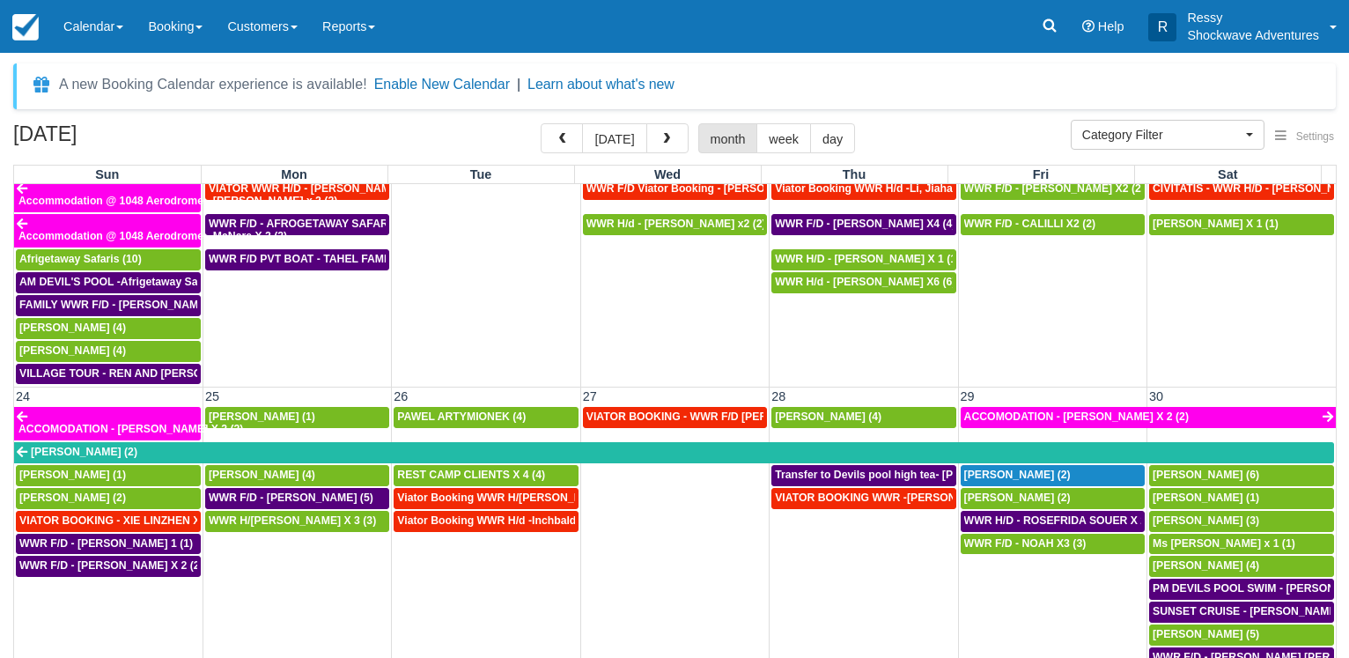
scroll to position [1014, 0]
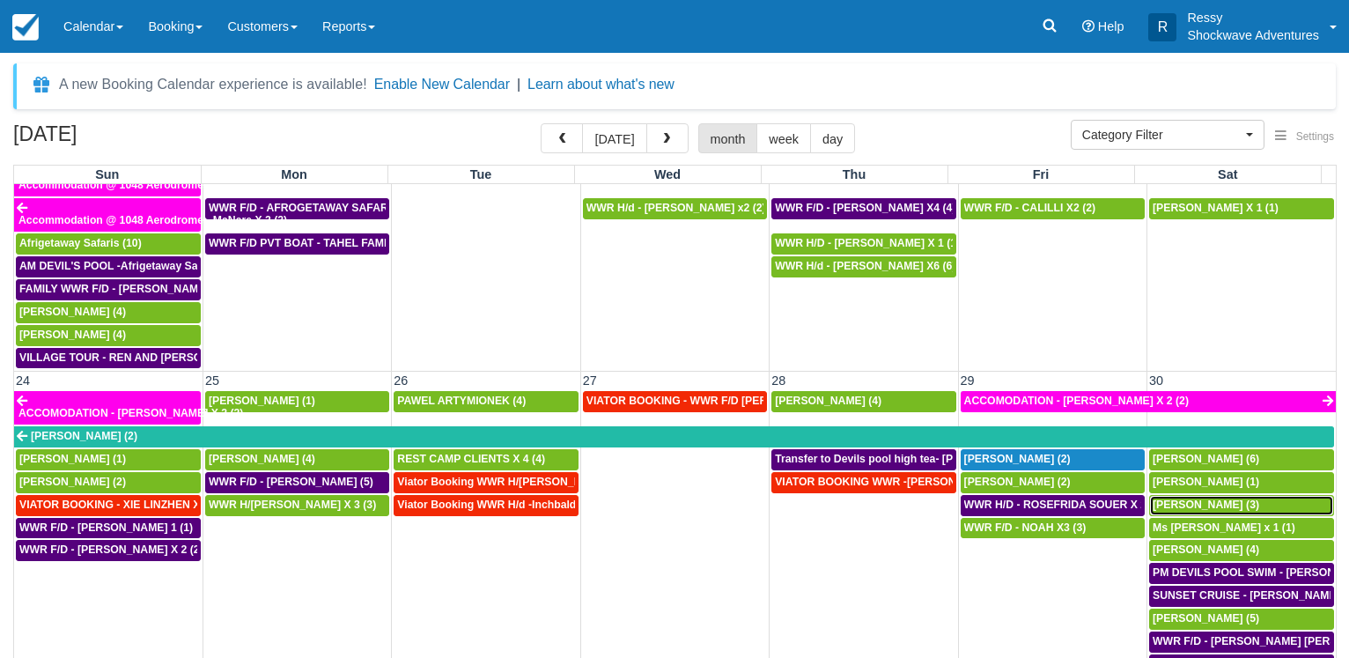
click at [1176, 504] on span "[PERSON_NAME] (3)" at bounding box center [1205, 504] width 107 height 12
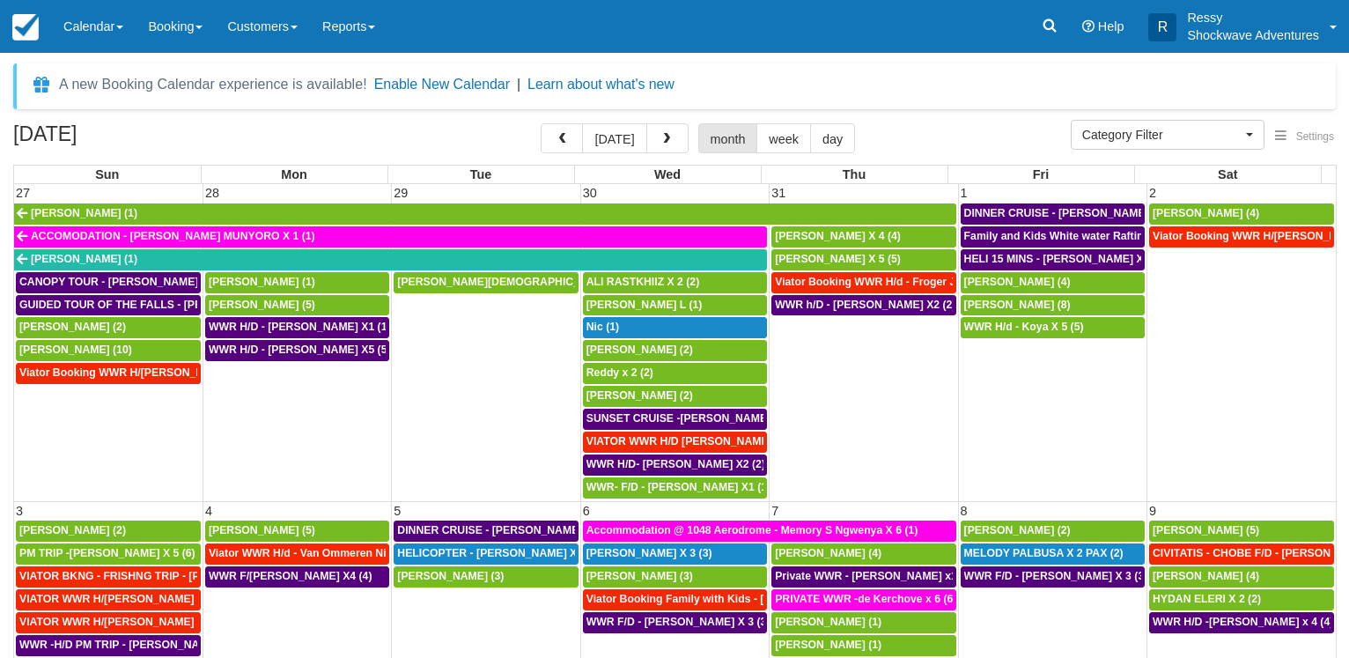
select select
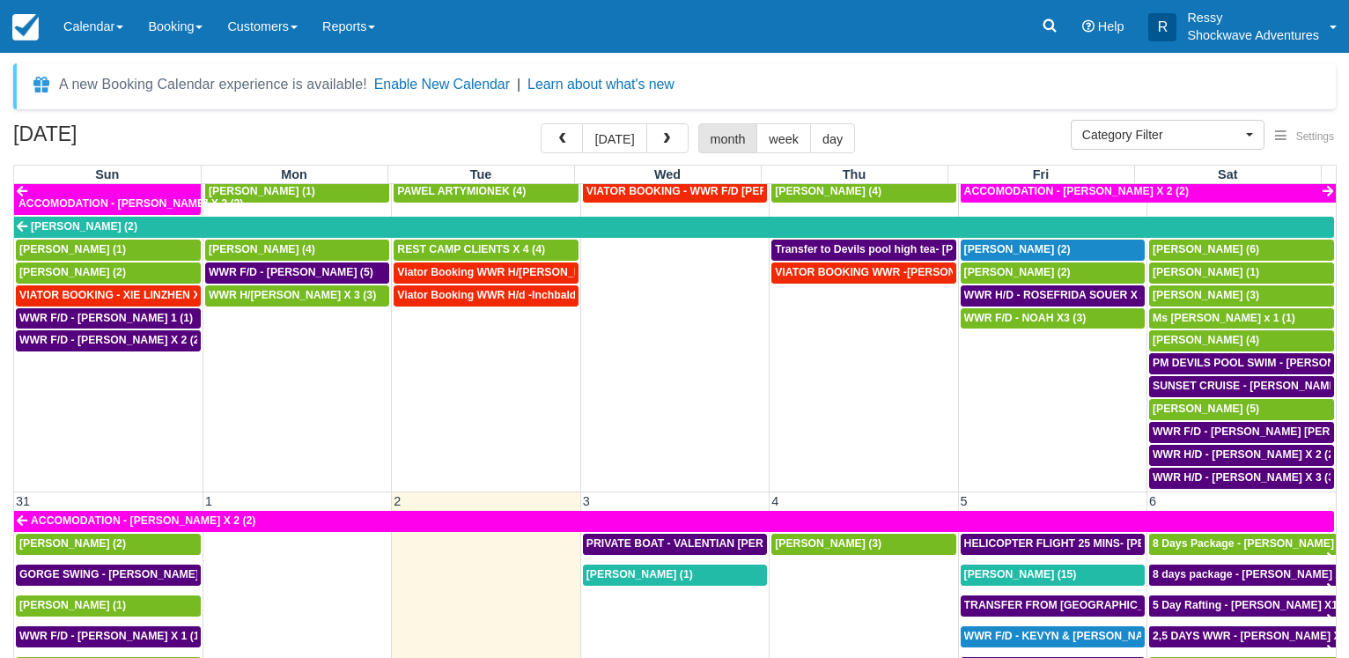
scroll to position [1268, 0]
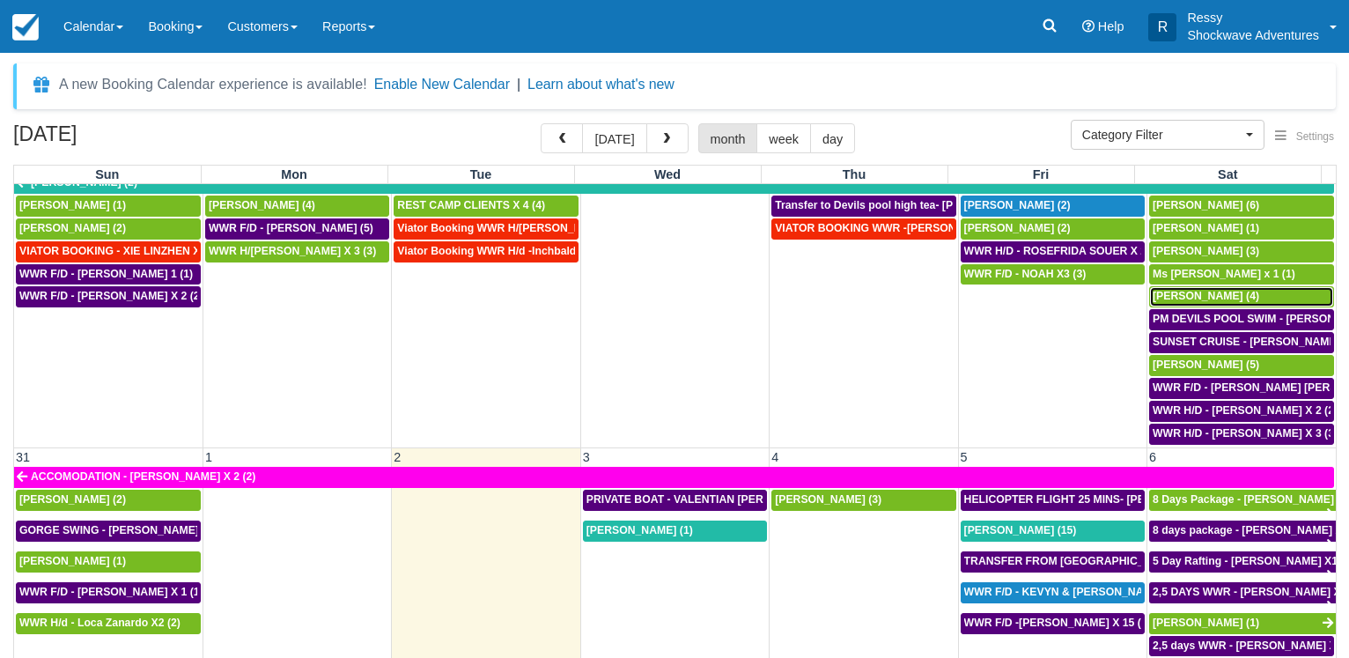
click at [1199, 302] on span "Natalie Shires (4)" at bounding box center [1205, 296] width 107 height 12
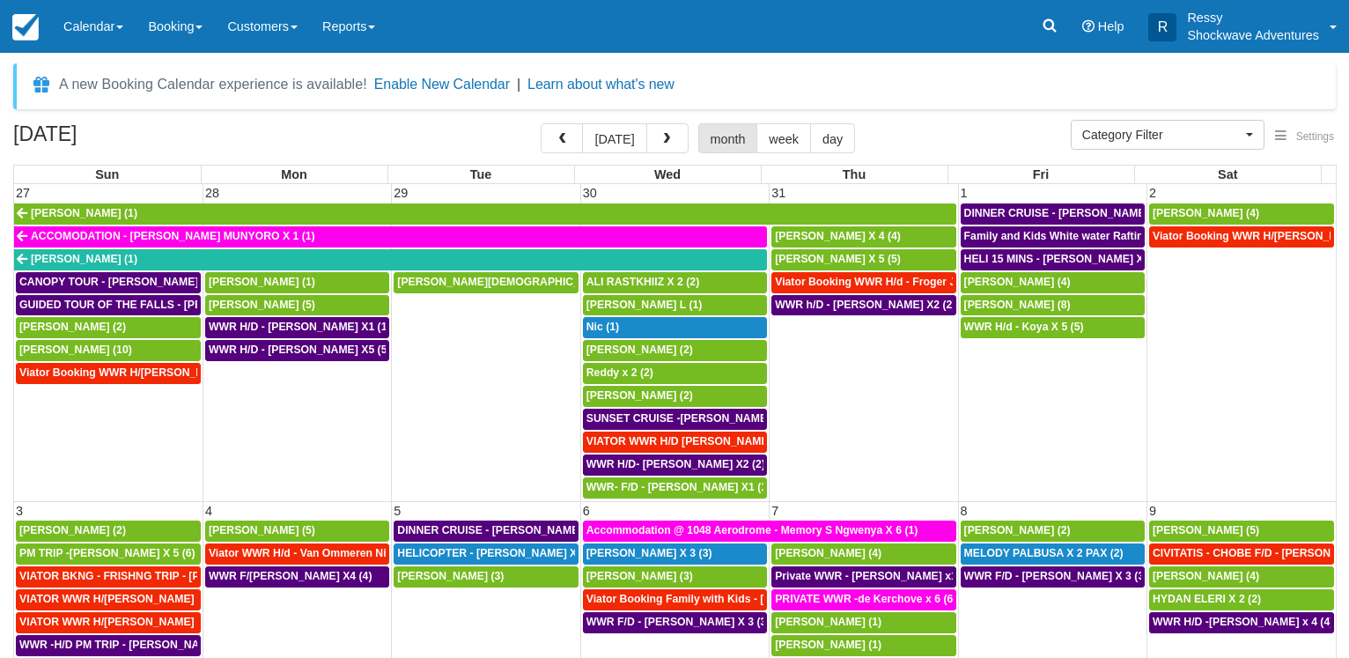
select select
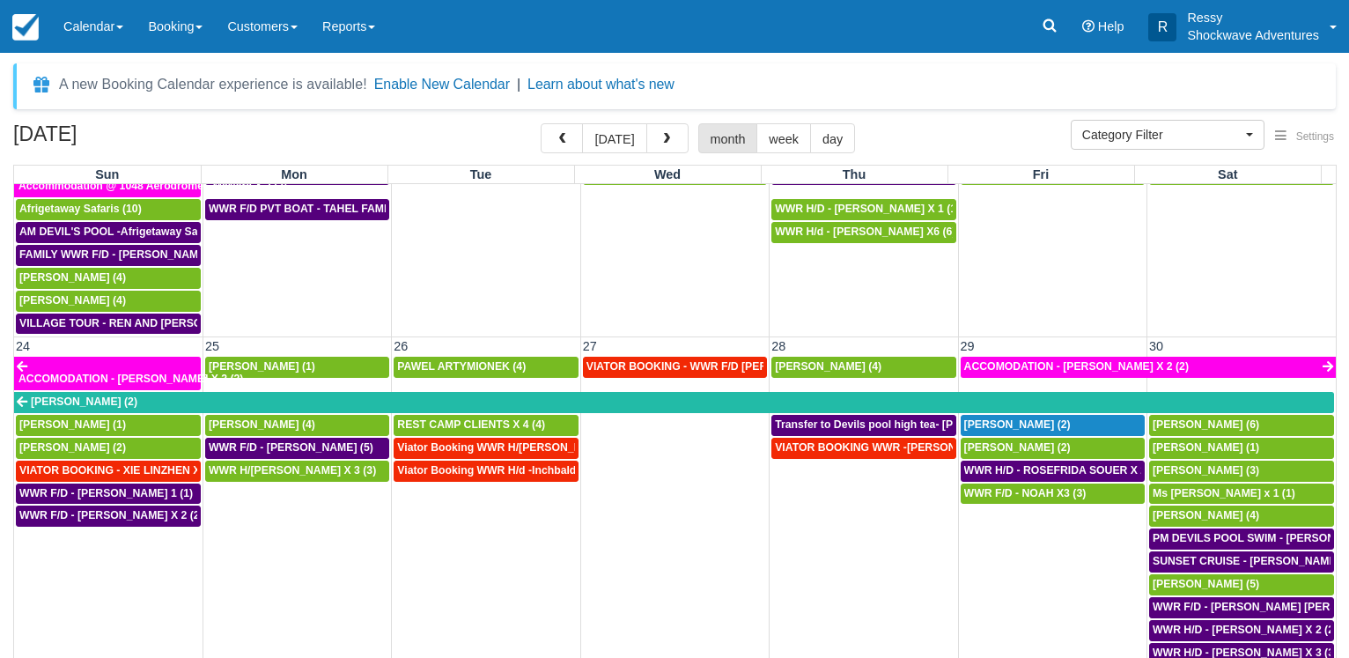
scroll to position [1183, 0]
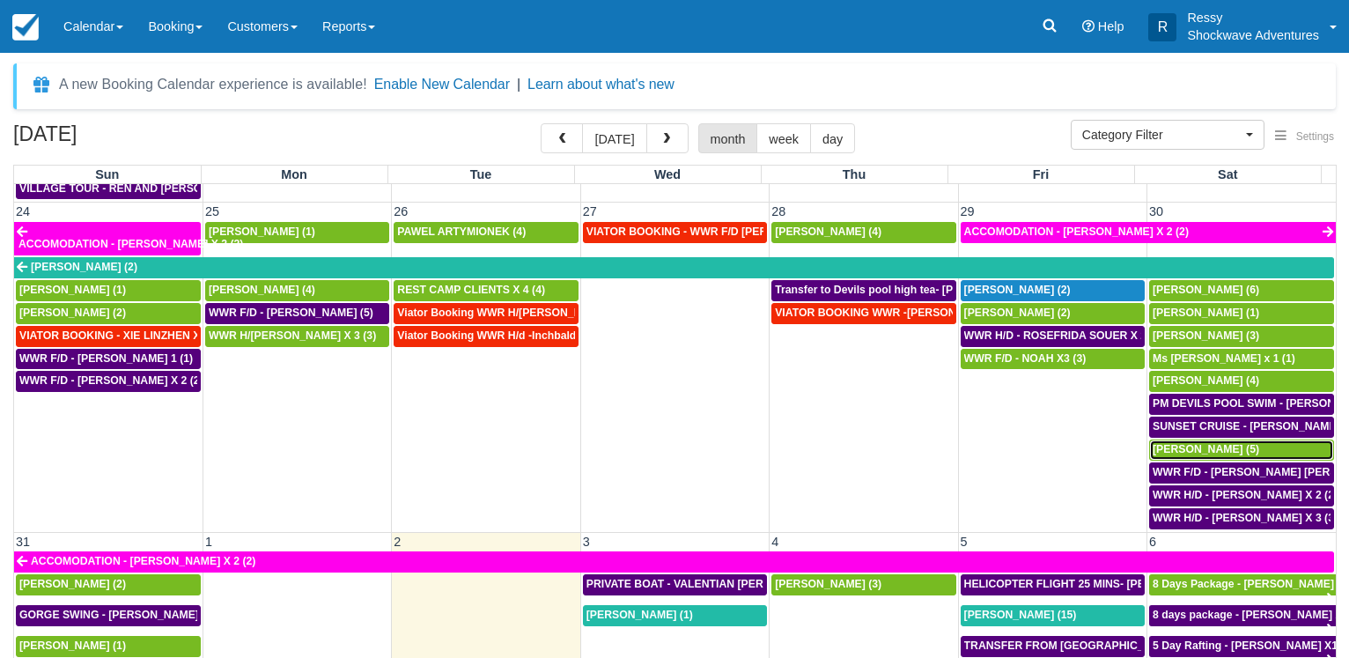
click at [1201, 453] on span "[PERSON_NAME] (5)" at bounding box center [1205, 449] width 107 height 12
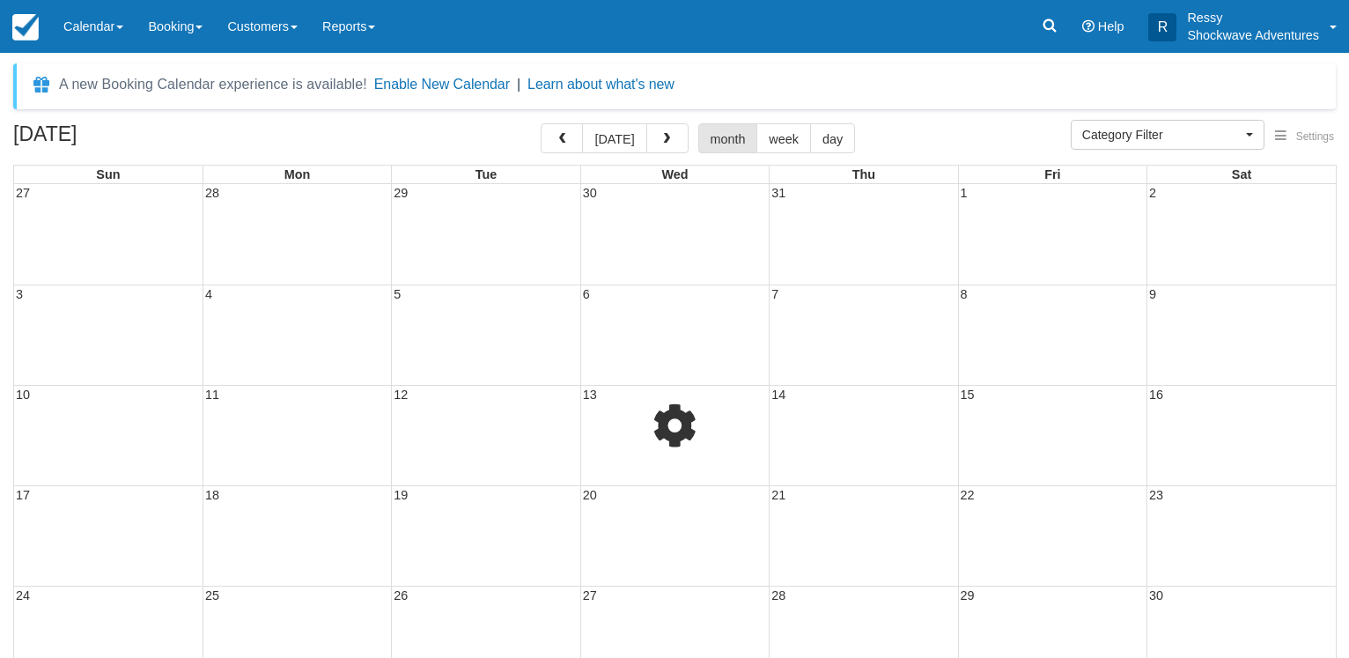
select select
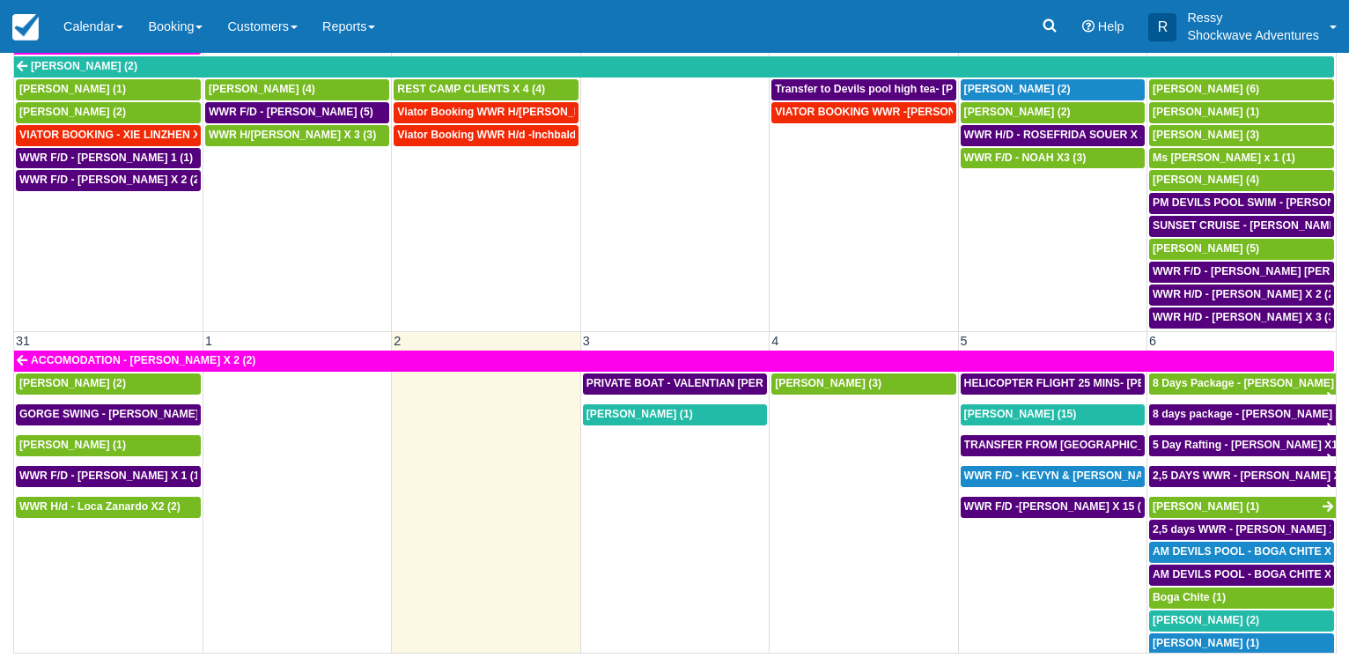
scroll to position [1207, 0]
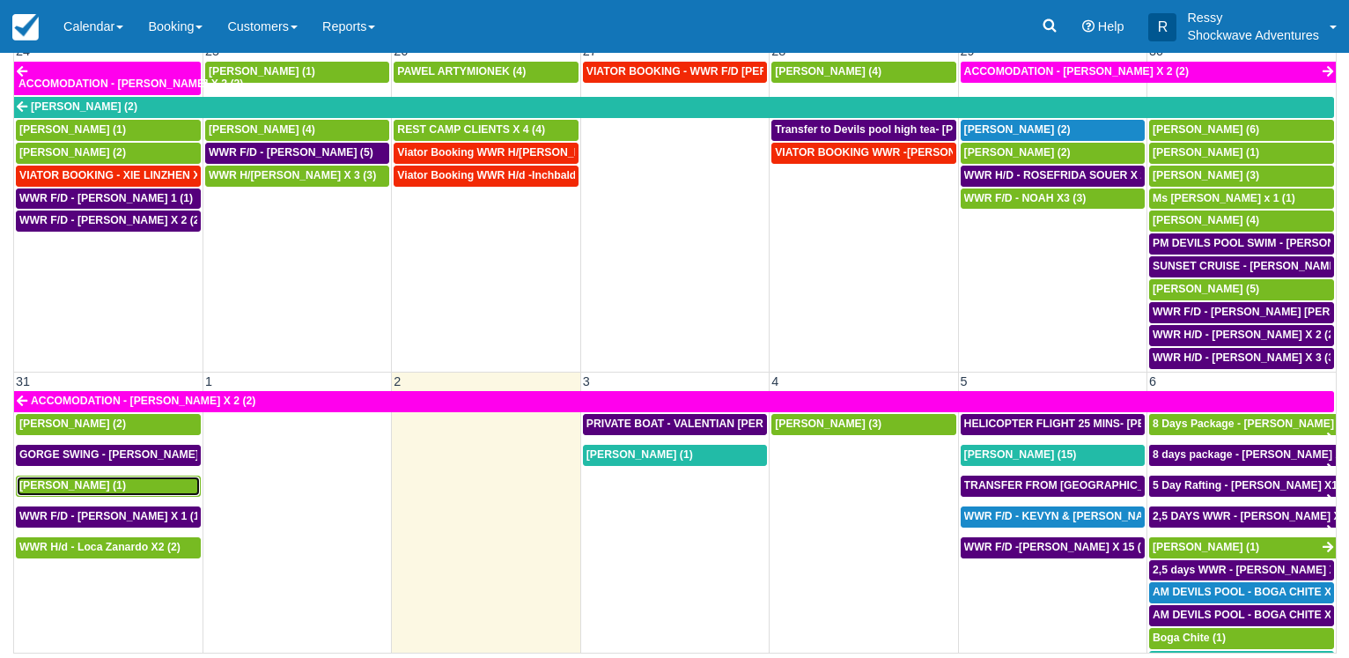
click at [90, 479] on span "[PERSON_NAME] (1)" at bounding box center [72, 485] width 107 height 12
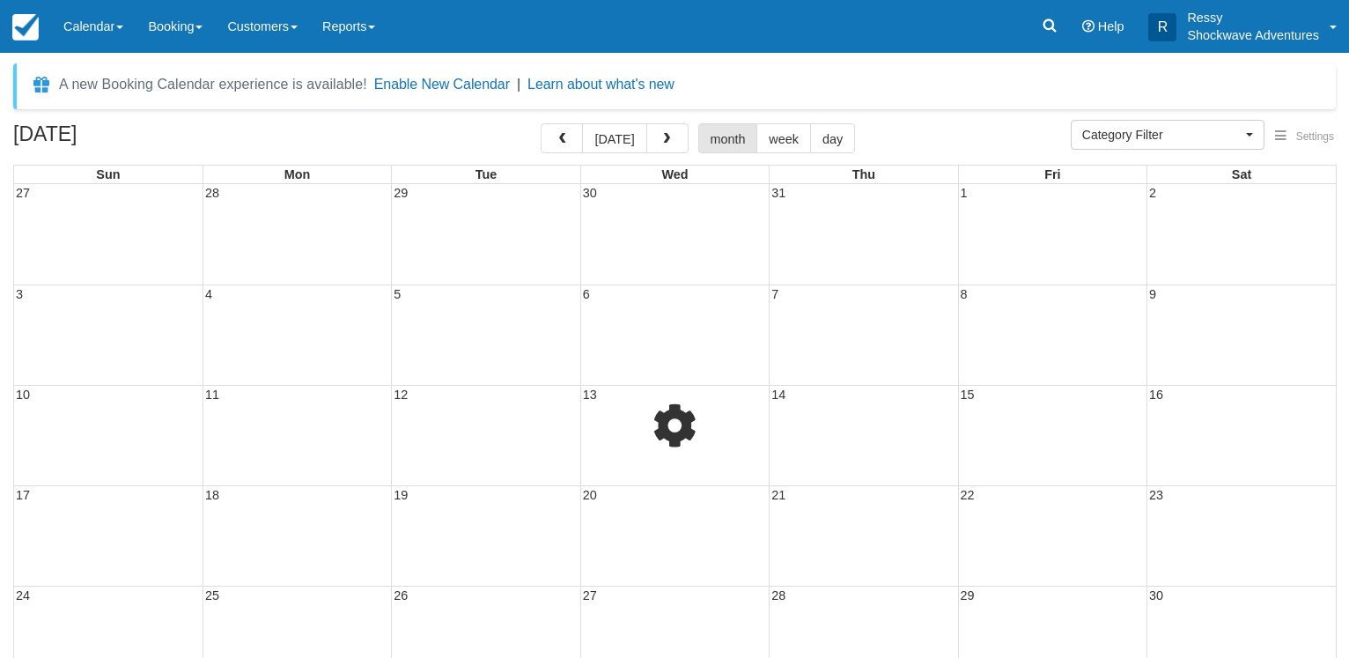
select select
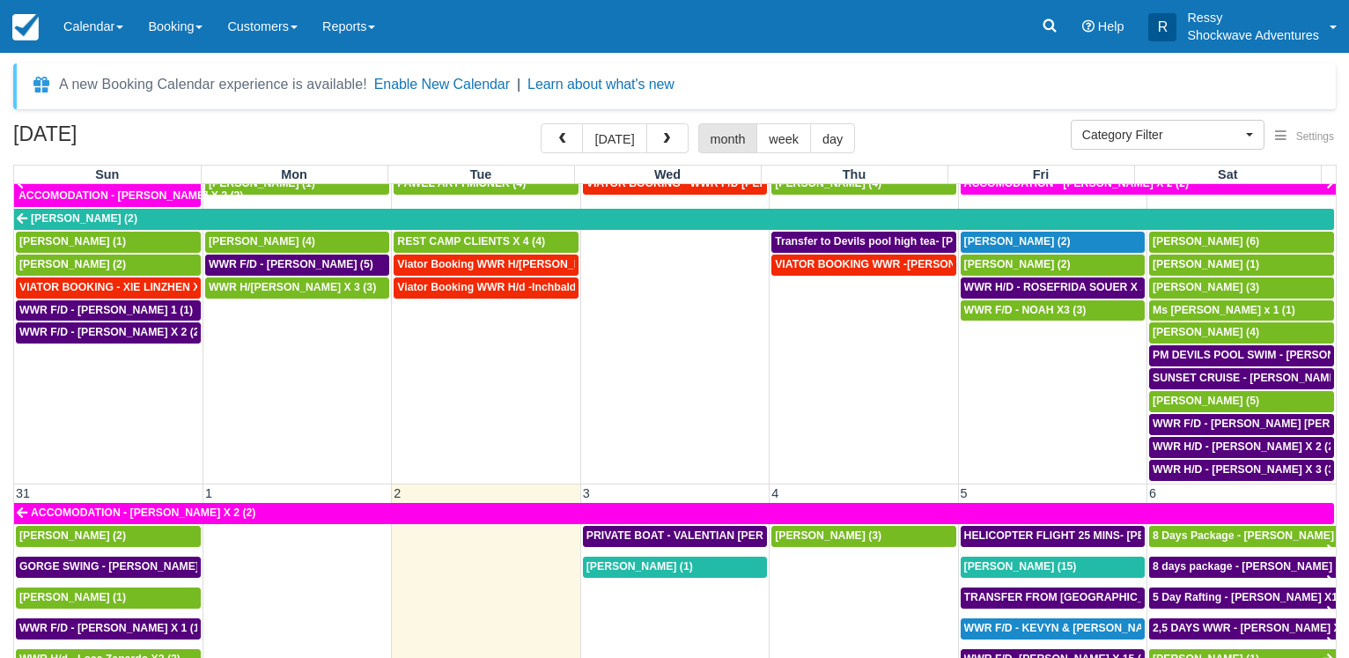
scroll to position [1207, 0]
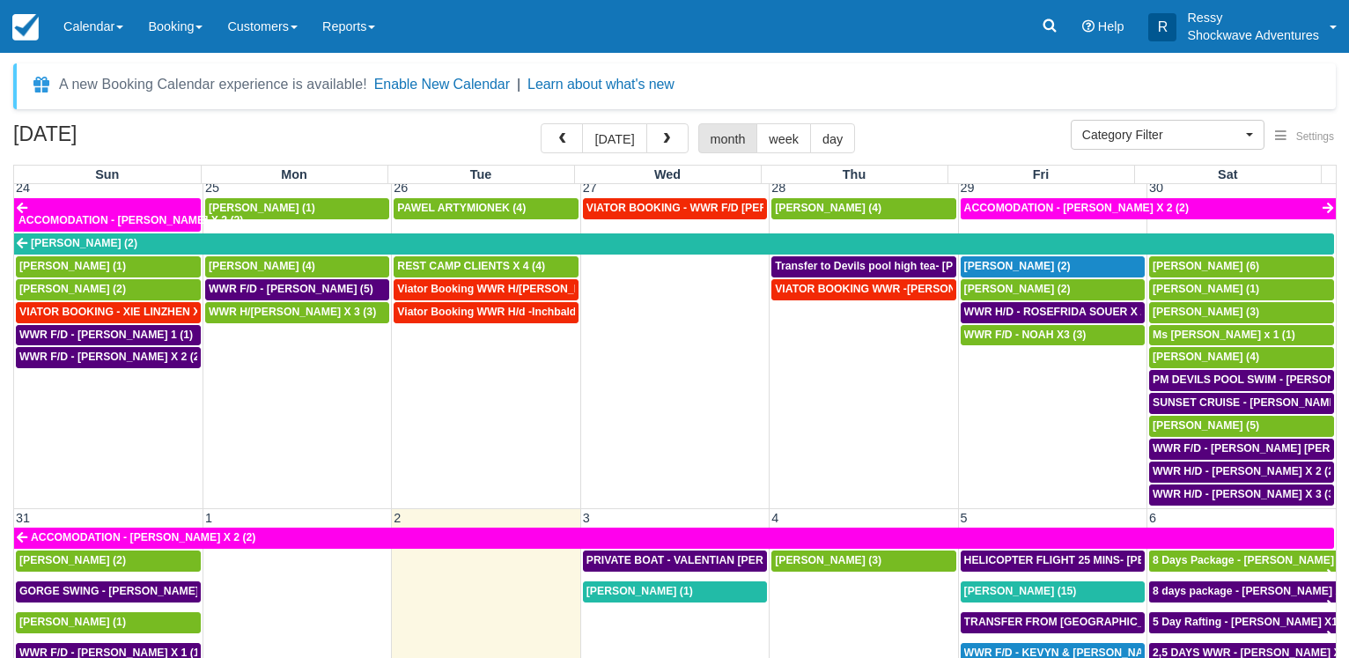
click at [913, 101] on div "A new Booking Calendar experience is available! Enable New Calendar | Learn abo…" at bounding box center [674, 86] width 1322 height 46
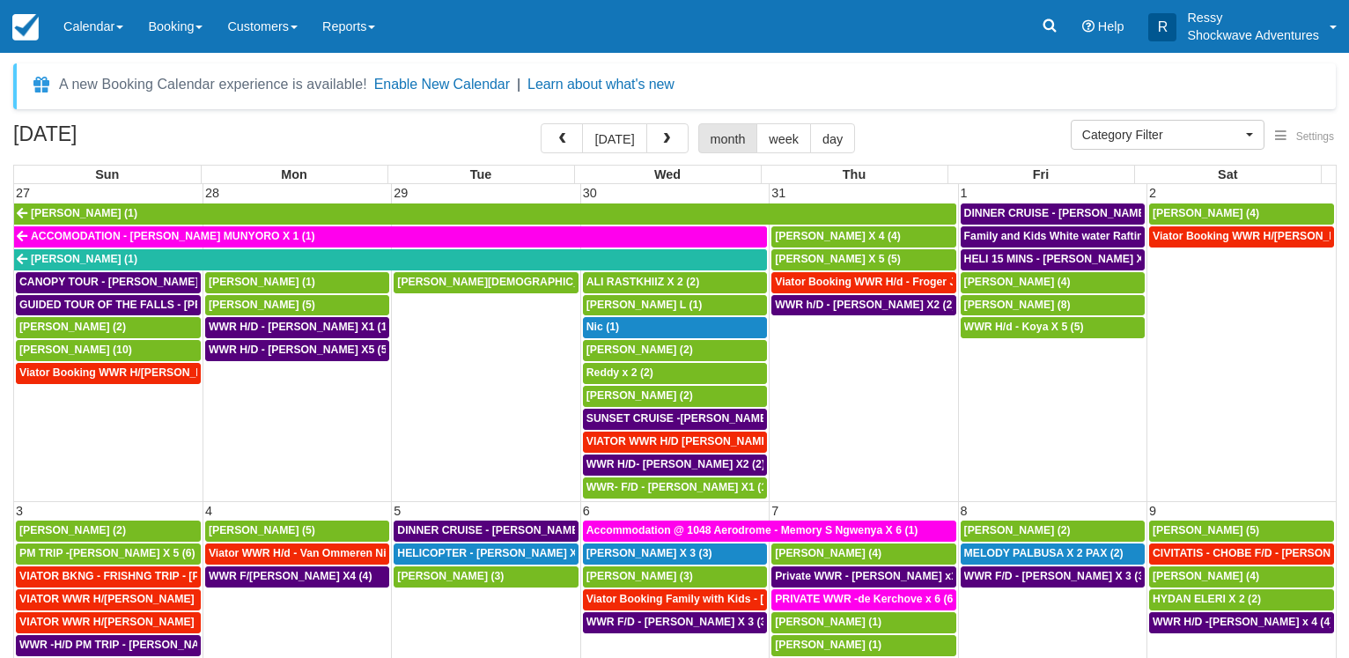
select select
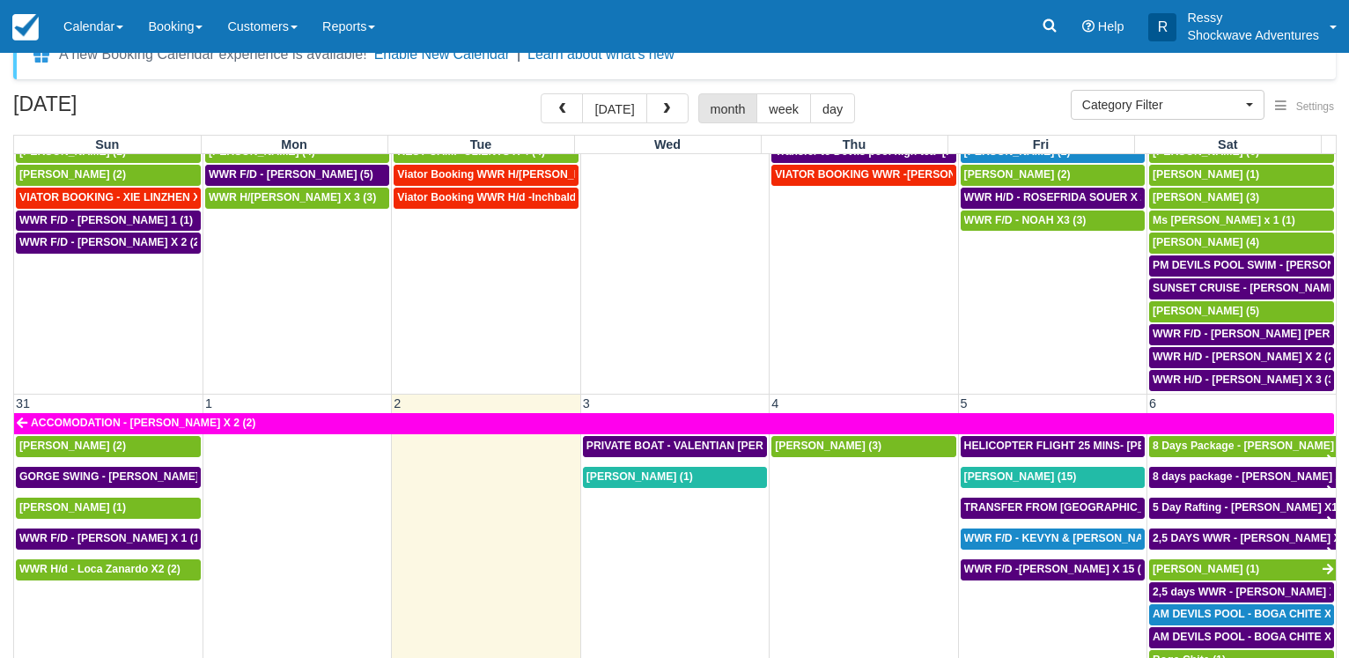
scroll to position [136, 0]
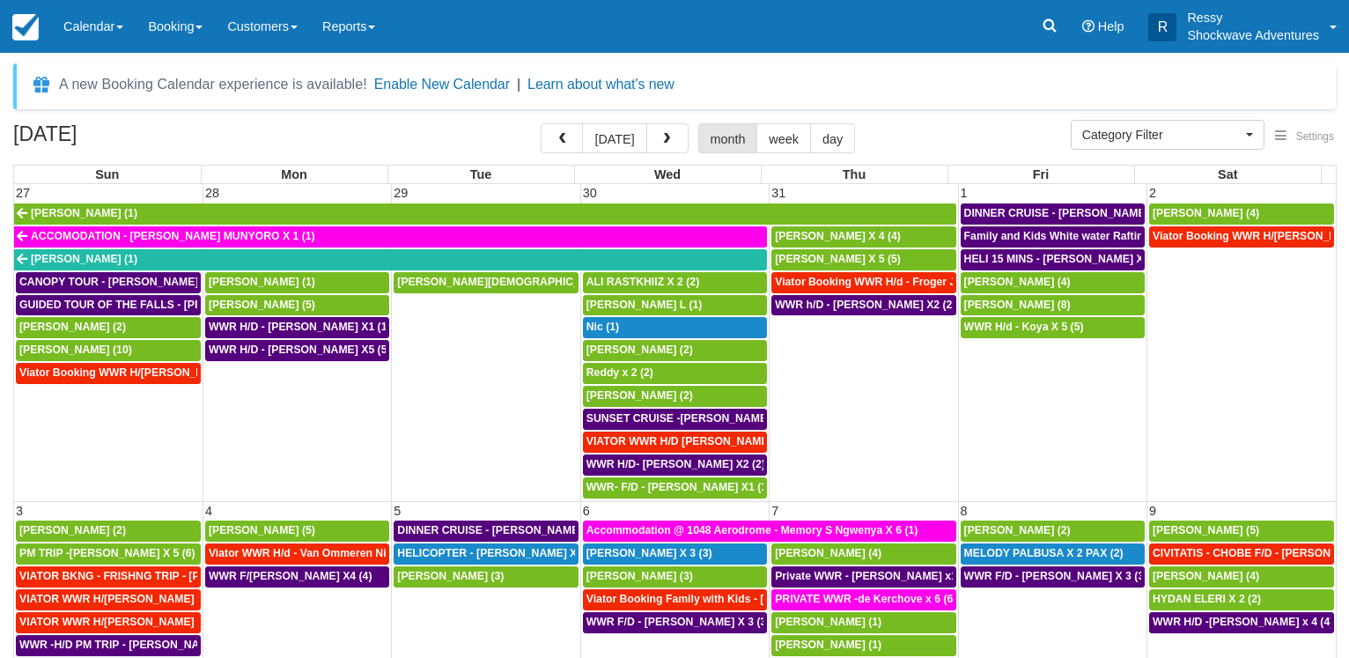
select select
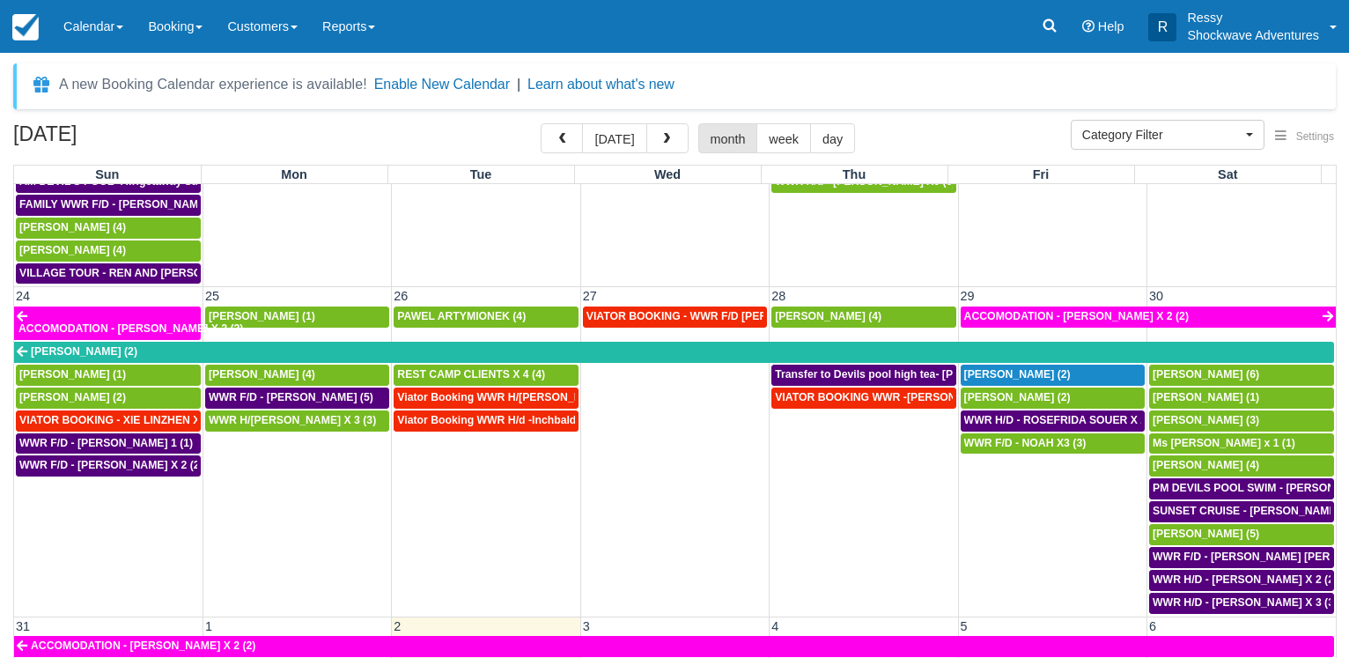
scroll to position [1292, 0]
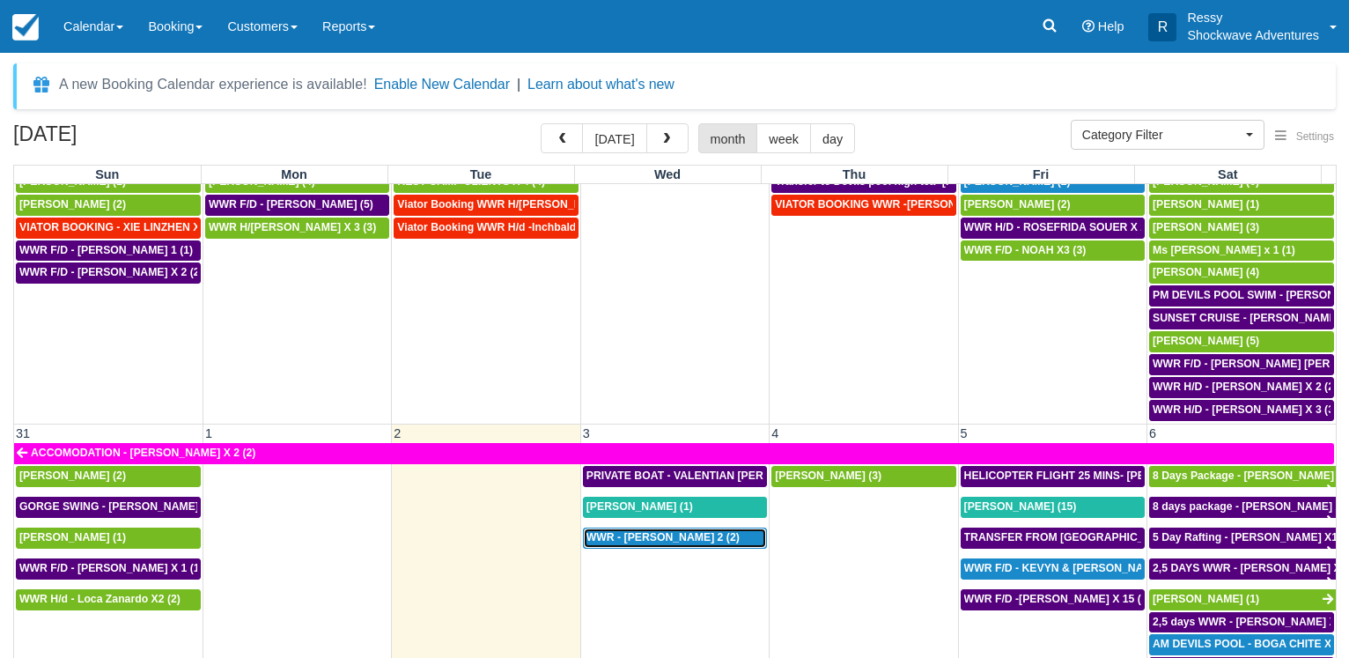
click at [654, 527] on link "WWR - REBECCA ENNION X 2 (2)" at bounding box center [675, 537] width 184 height 21
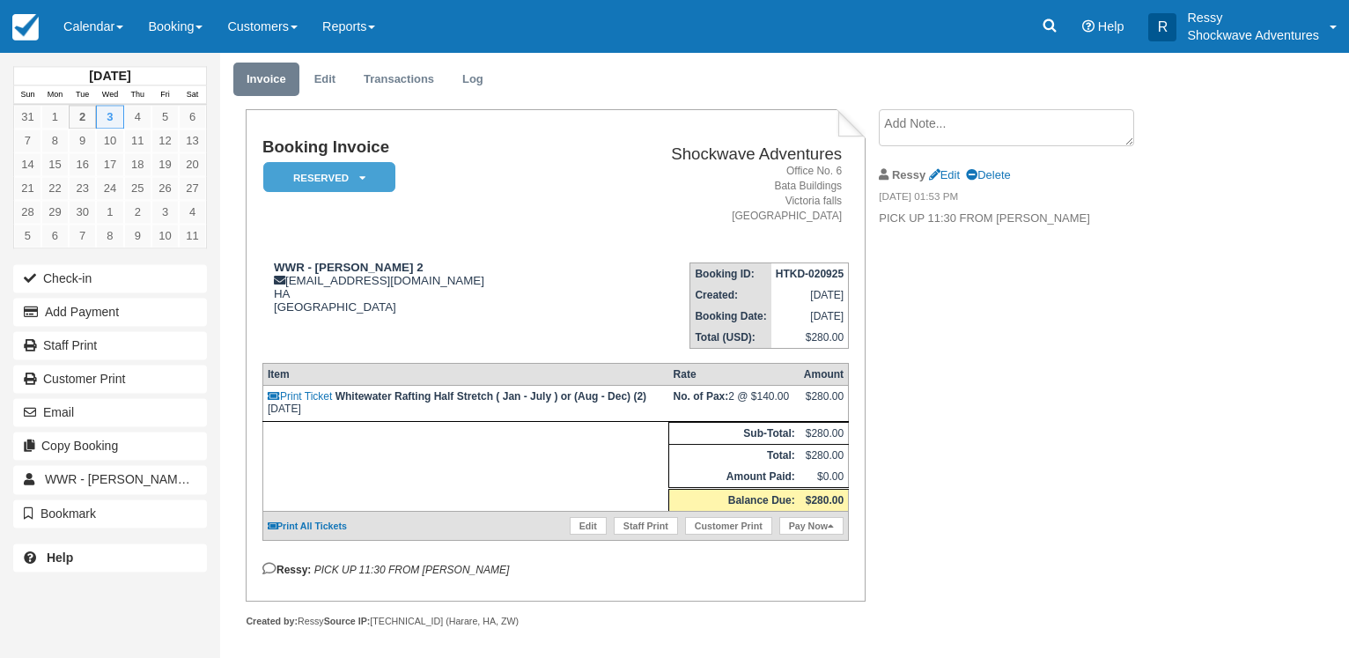
scroll to position [70, 0]
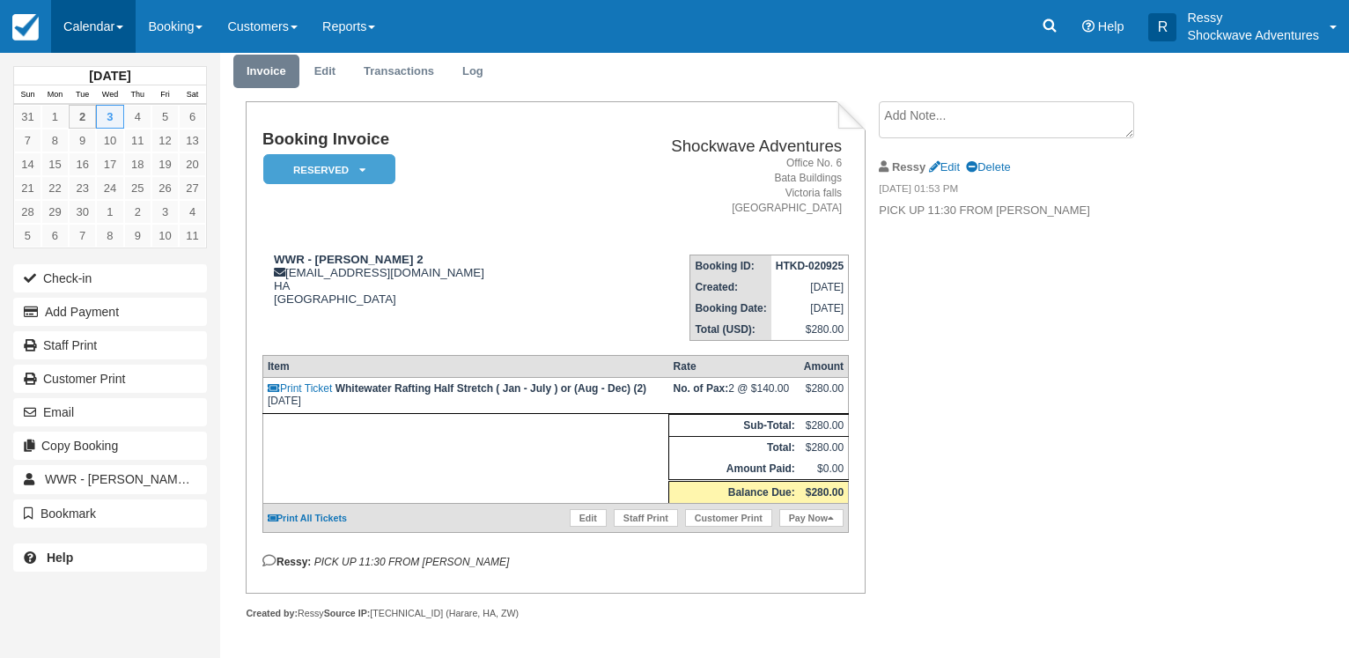
click at [114, 28] on link "Calendar" at bounding box center [93, 26] width 85 height 53
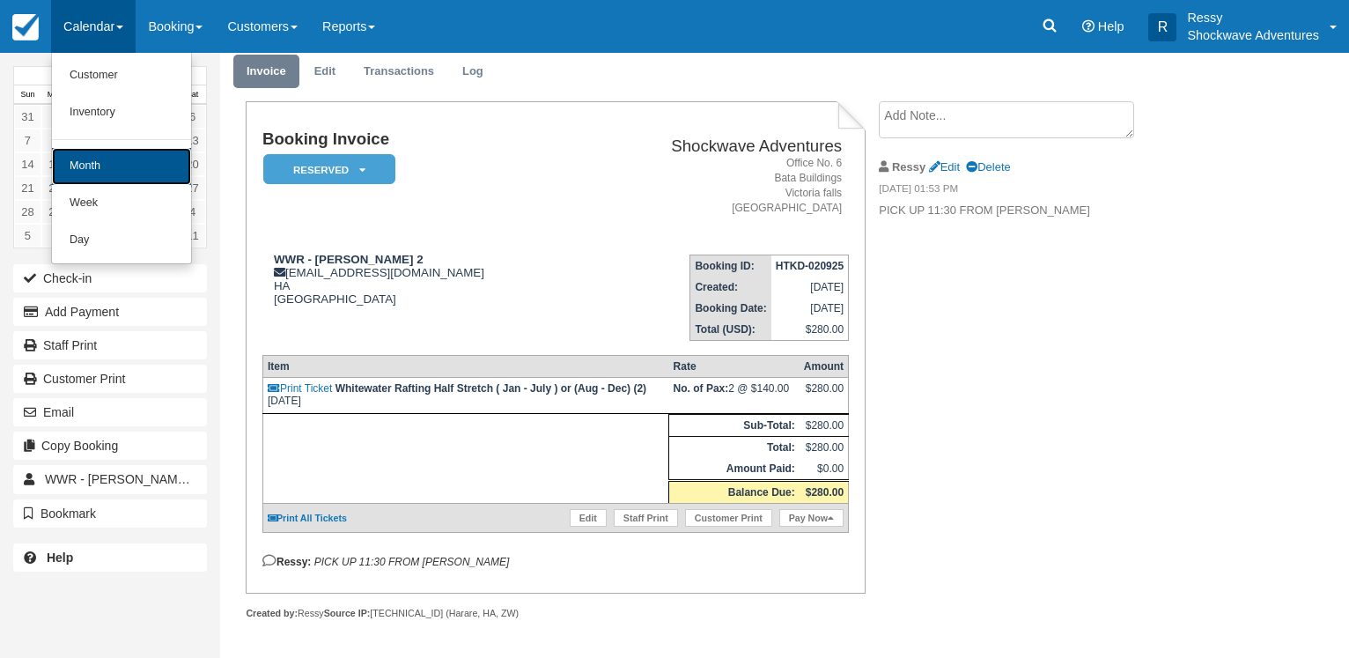
click at [147, 166] on link "Month" at bounding box center [121, 166] width 139 height 37
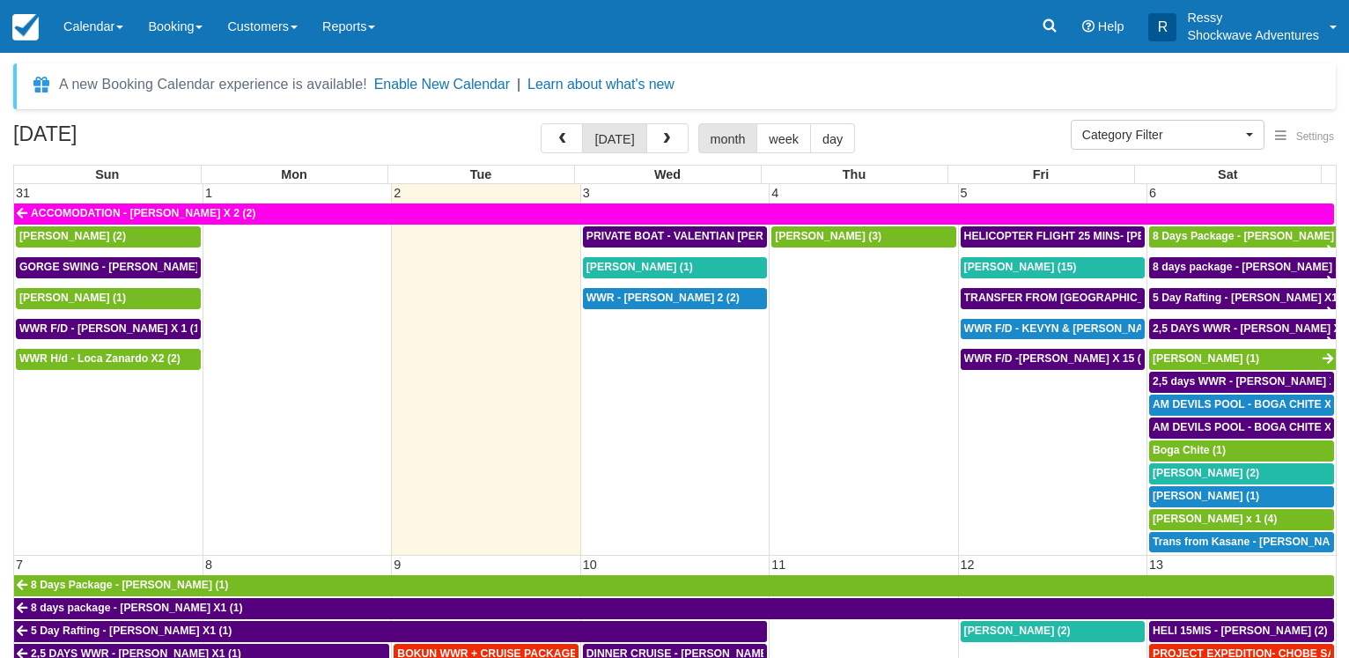
select select
click at [710, 297] on div "WWR - REBECCA ENNION X 2 (2)" at bounding box center [674, 298] width 177 height 14
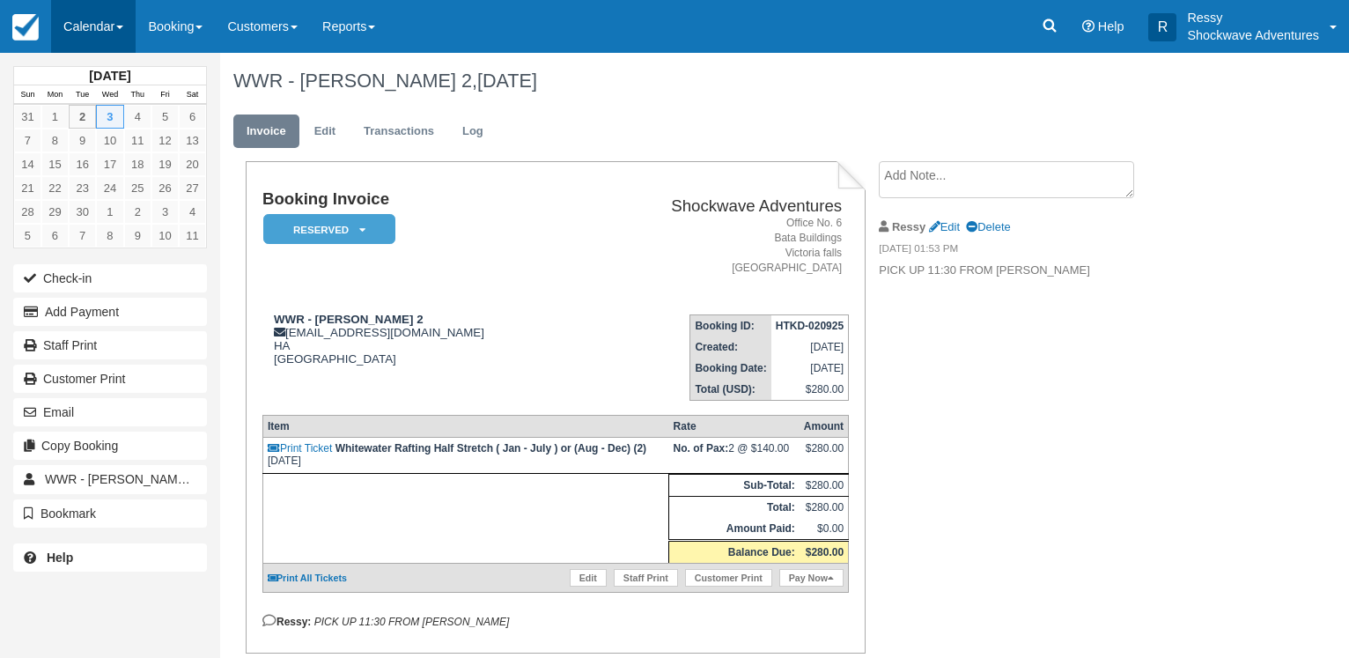
click at [116, 23] on link "Calendar" at bounding box center [93, 26] width 85 height 53
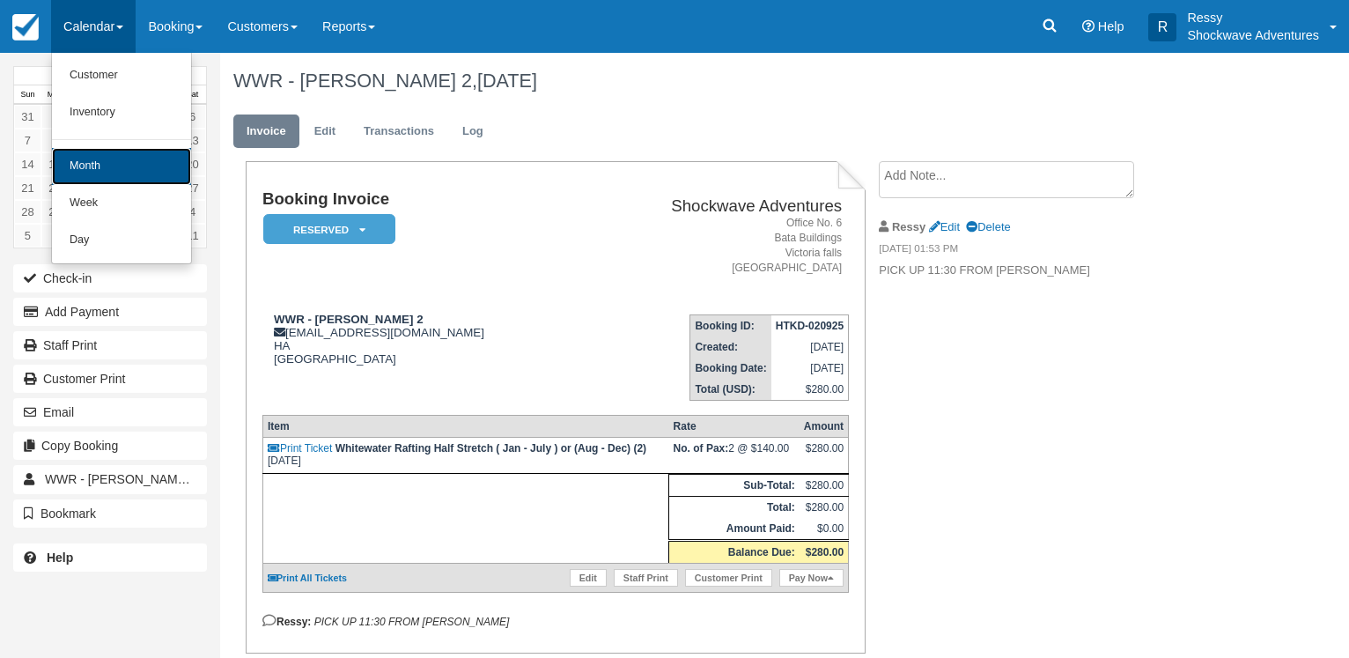
click at [150, 158] on link "Month" at bounding box center [121, 166] width 139 height 37
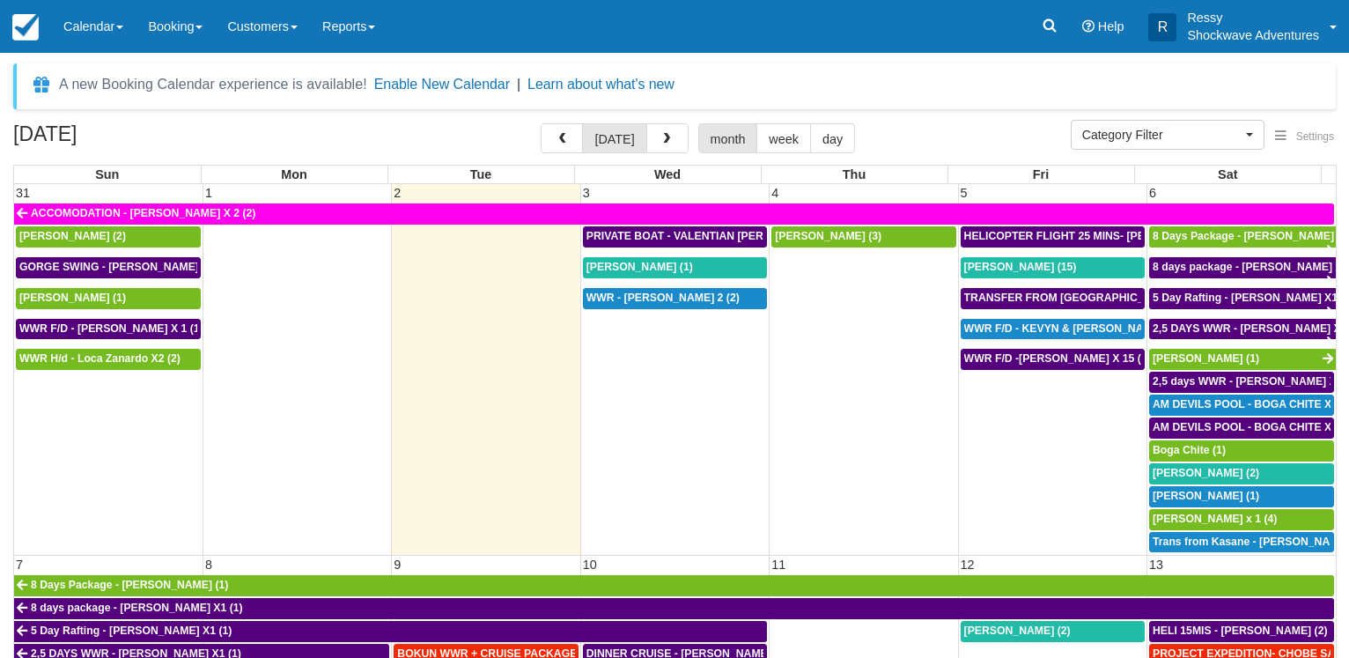
select select
